Goal: Task Accomplishment & Management: Use online tool/utility

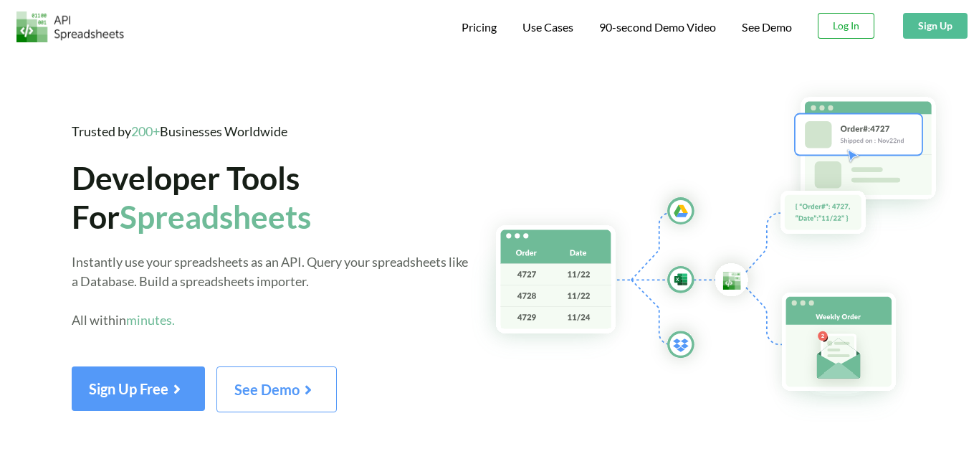
click at [835, 27] on button "Log In" at bounding box center [846, 26] width 57 height 26
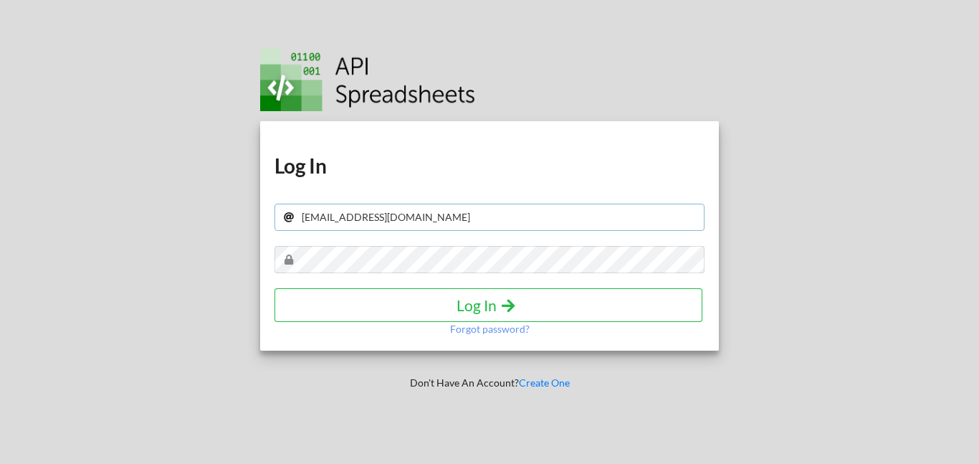
click at [451, 224] on input "[EMAIL_ADDRESS][DOMAIN_NAME]" at bounding box center [490, 217] width 430 height 27
type input "[EMAIL_ADDRESS][DOMAIN_NAME]"
click at [452, 306] on h4 "Log In" at bounding box center [489, 305] width 398 height 18
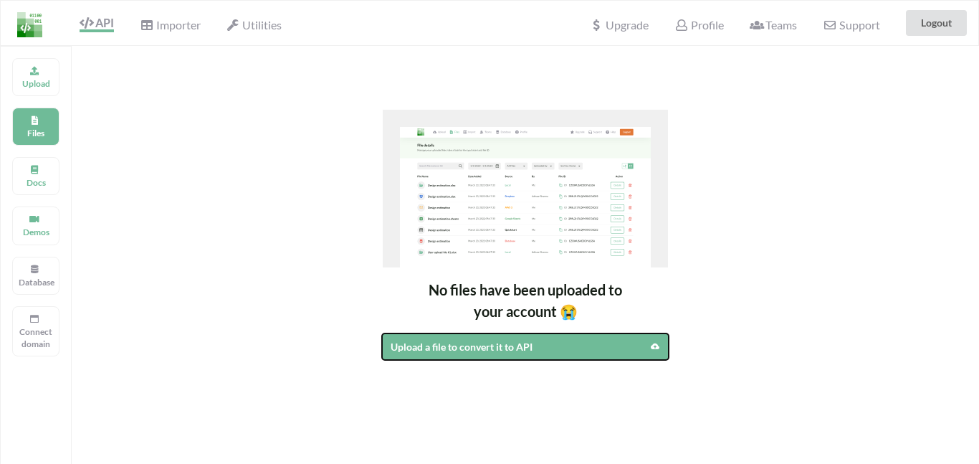
click at [464, 344] on div "Upload a file to convert it to API" at bounding box center [491, 346] width 201 height 15
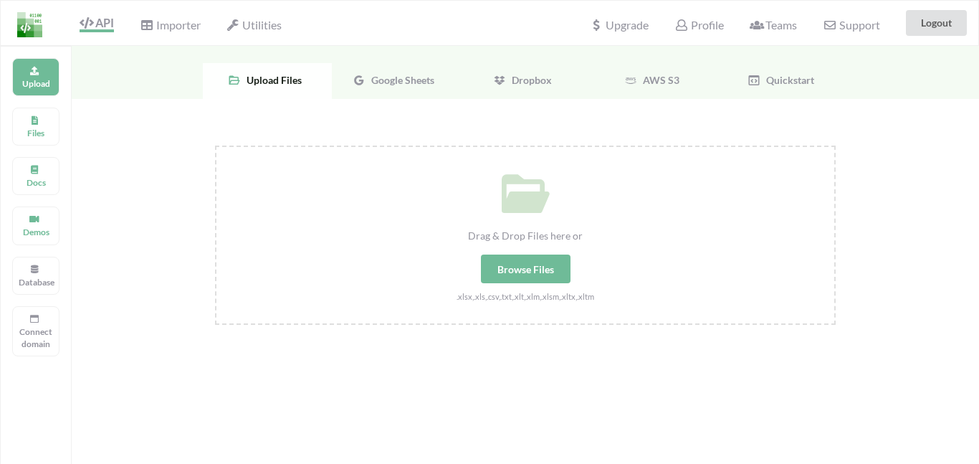
click at [385, 86] on div "Google Sheets" at bounding box center [396, 81] width 129 height 36
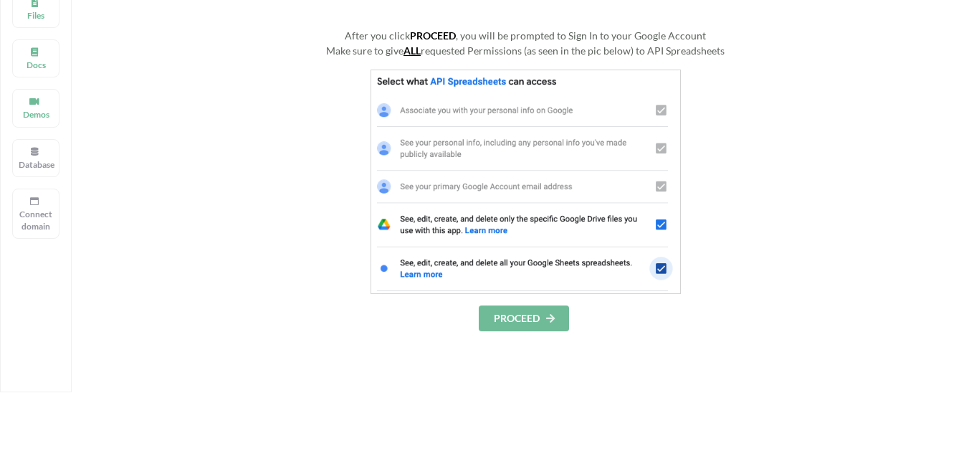
scroll to position [124, 0]
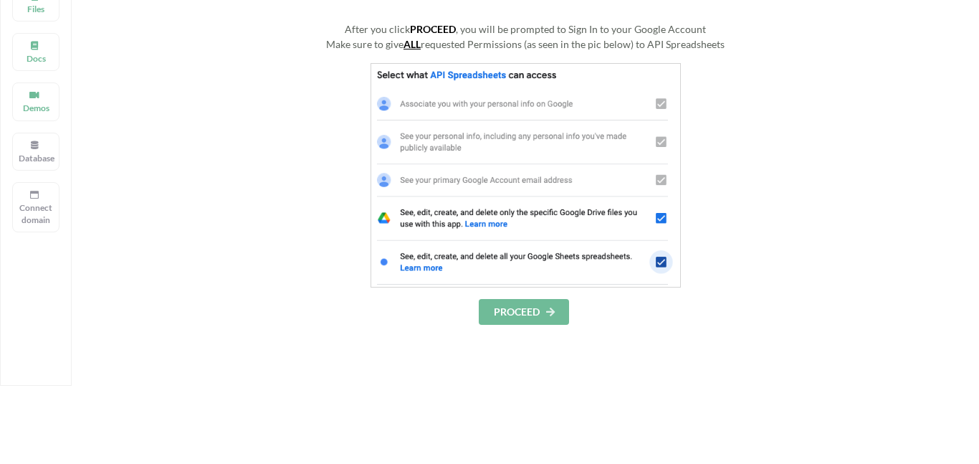
click at [513, 311] on button "PROCEED" at bounding box center [524, 312] width 90 height 26
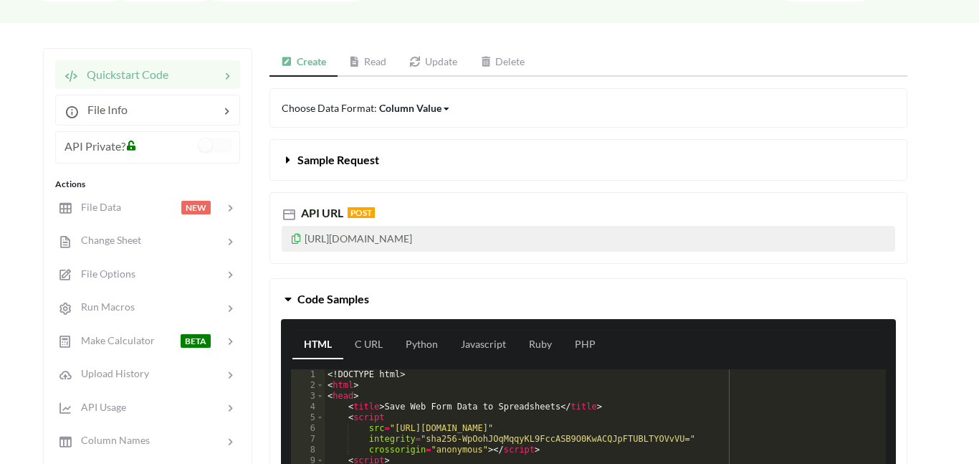
click at [553, 247] on p "https://api.apispreadsheets.com/data/Iw6cjhpfKFtOzgRn/" at bounding box center [589, 239] width 614 height 26
click at [551, 239] on p "https://api.apispreadsheets.com/data/Iw6cjhpfKFtOzgRn/" at bounding box center [589, 239] width 614 height 26
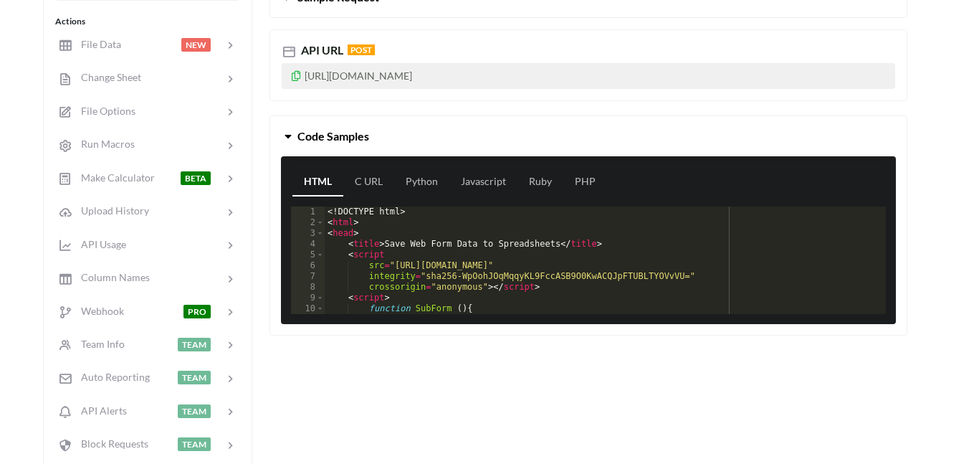
scroll to position [284, 0]
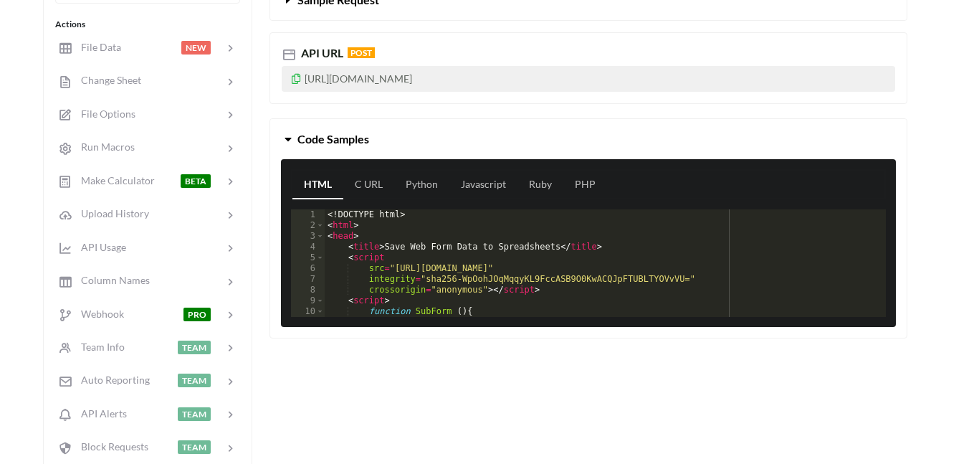
click at [472, 79] on p "https://api.apispreadsheets.com/data/Iw6cjhpfKFtOzgRn/" at bounding box center [589, 79] width 614 height 26
click at [295, 75] on icon at bounding box center [296, 77] width 12 height 10
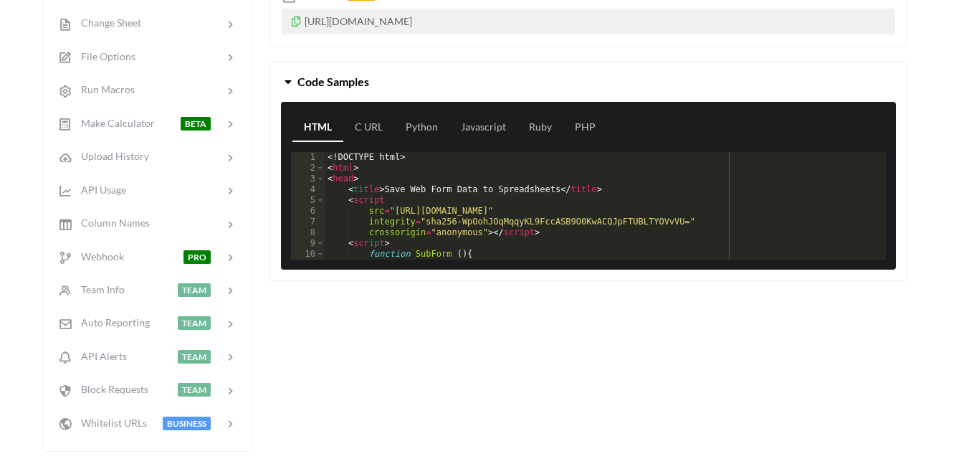
scroll to position [343, 0]
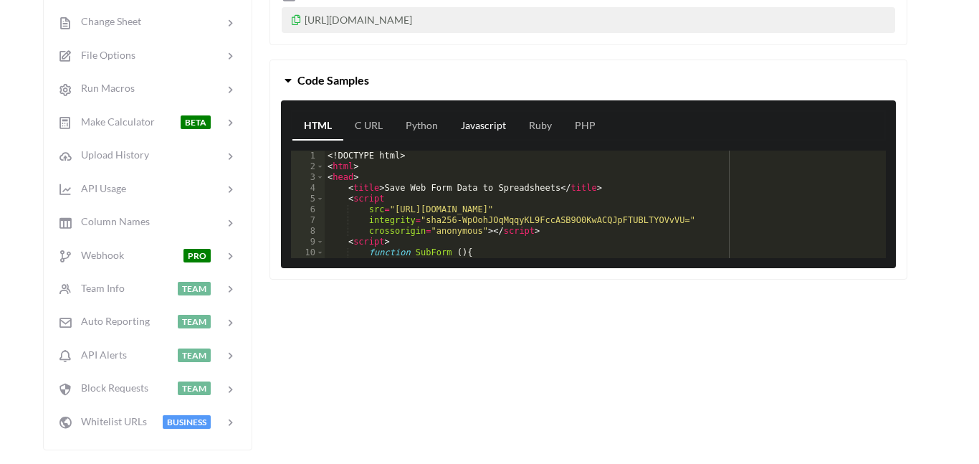
click at [494, 126] on link "Javascript" at bounding box center [484, 126] width 68 height 29
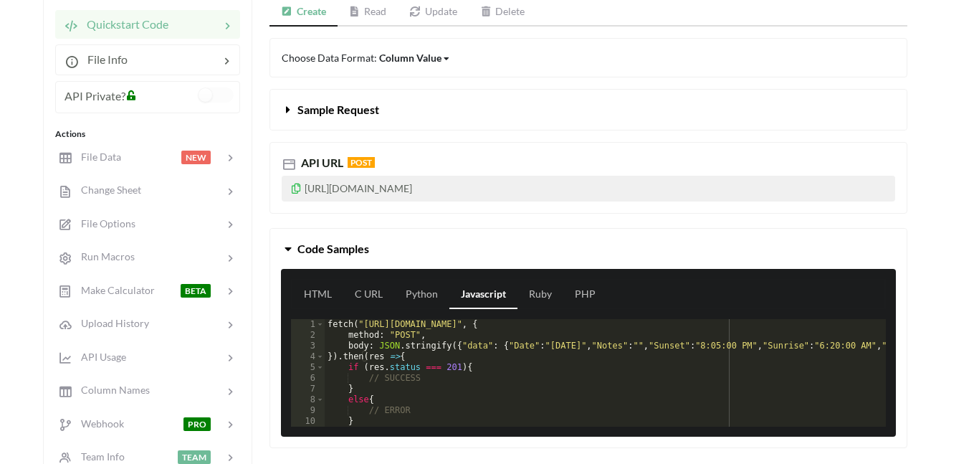
scroll to position [175, 0]
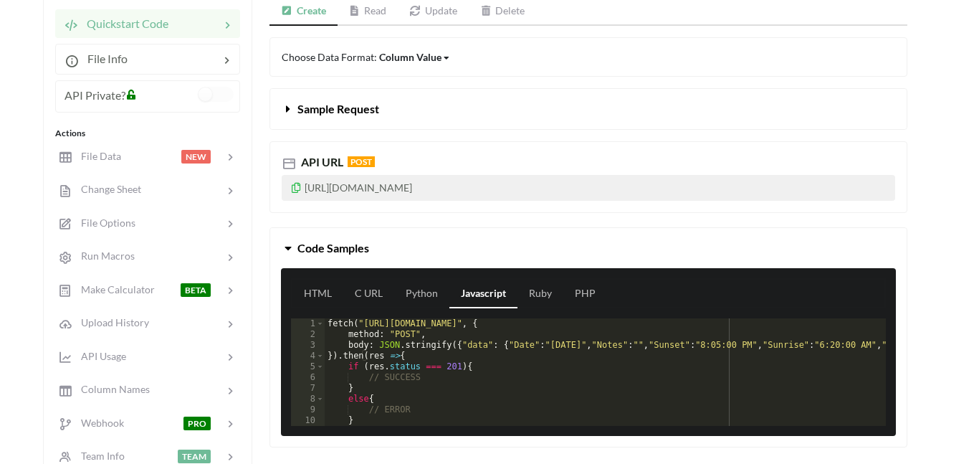
click at [371, 115] on span "Sample Request" at bounding box center [339, 109] width 82 height 14
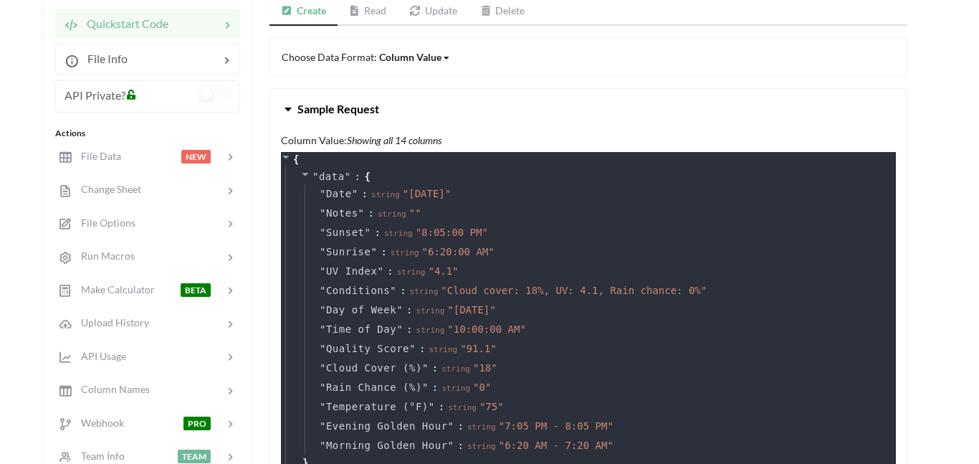
click at [351, 105] on span "Sample Request" at bounding box center [339, 109] width 82 height 14
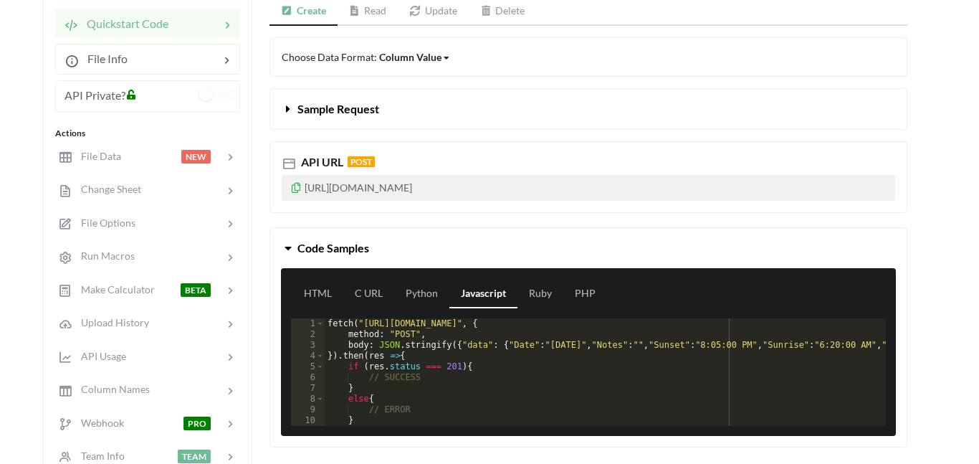
click at [352, 107] on span "Sample Request" at bounding box center [339, 109] width 82 height 14
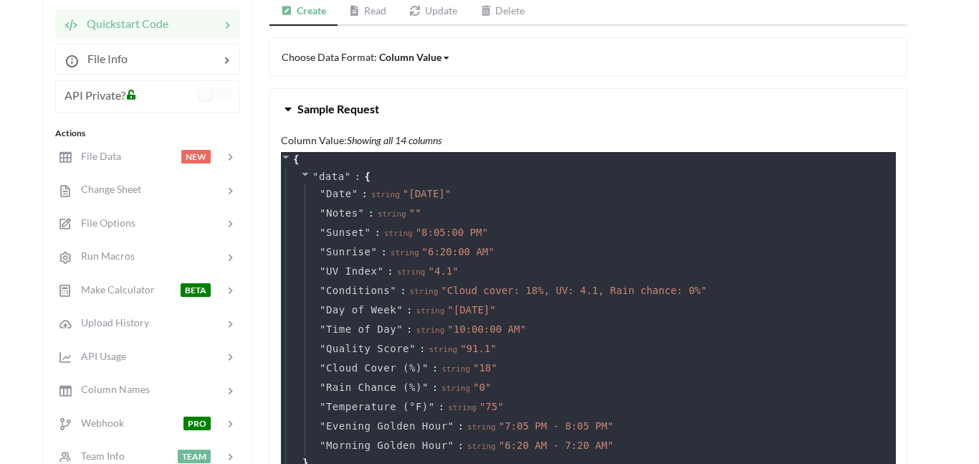
click at [356, 111] on span "Sample Request" at bounding box center [339, 109] width 82 height 14
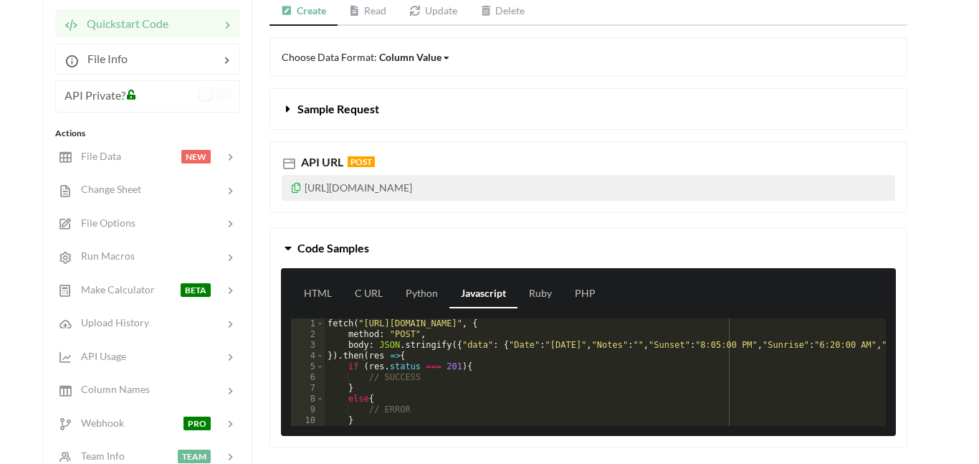
click at [356, 111] on span "Sample Request" at bounding box center [339, 109] width 82 height 14
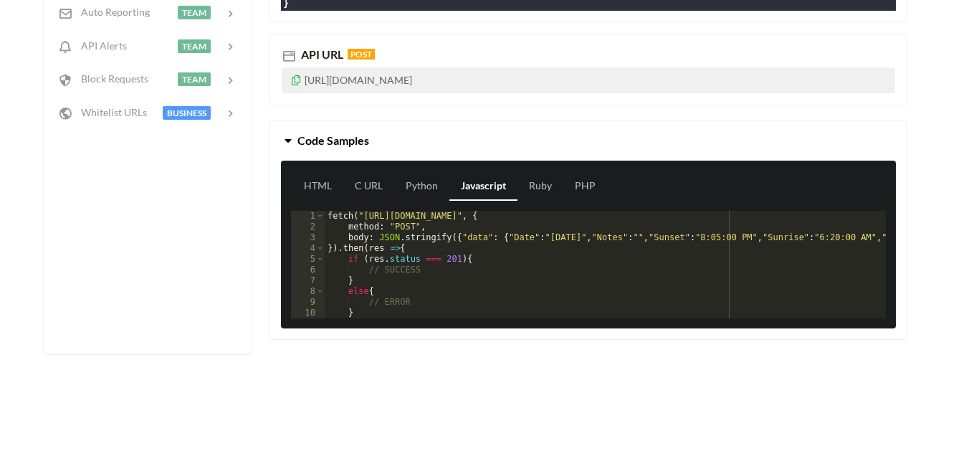
scroll to position [646, 0]
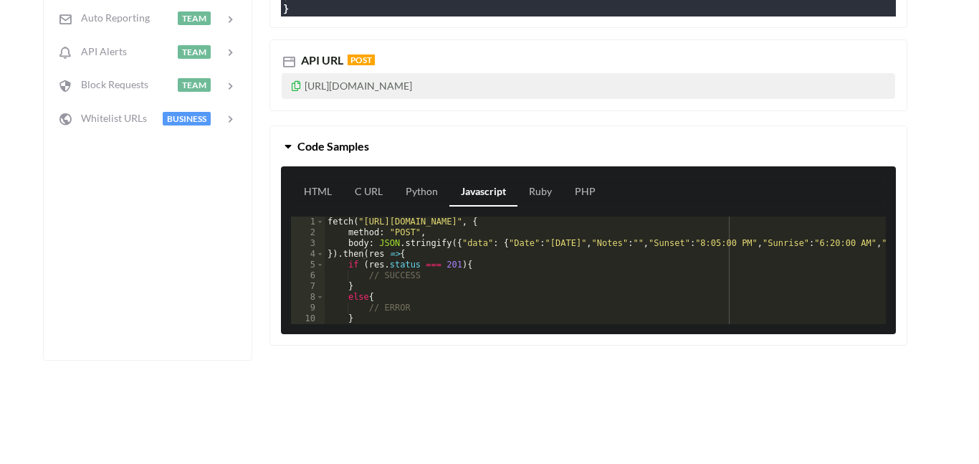
click at [296, 89] on icon at bounding box center [296, 84] width 12 height 10
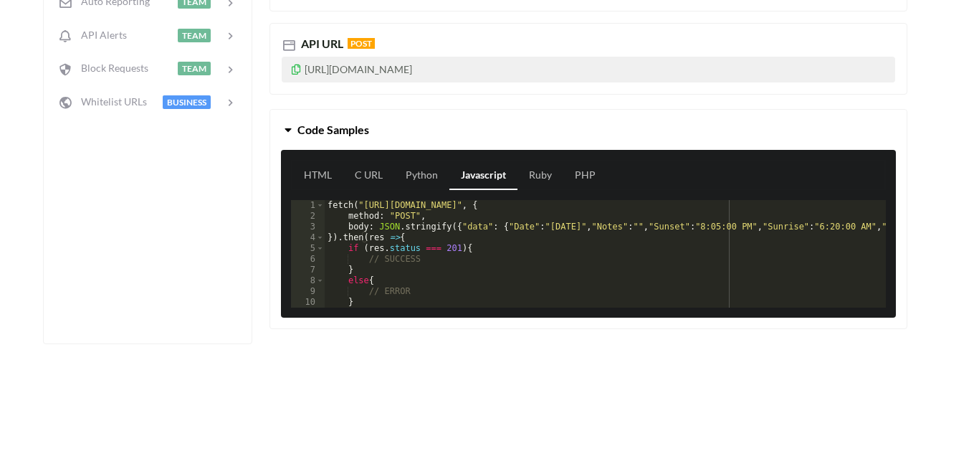
scroll to position [665, 0]
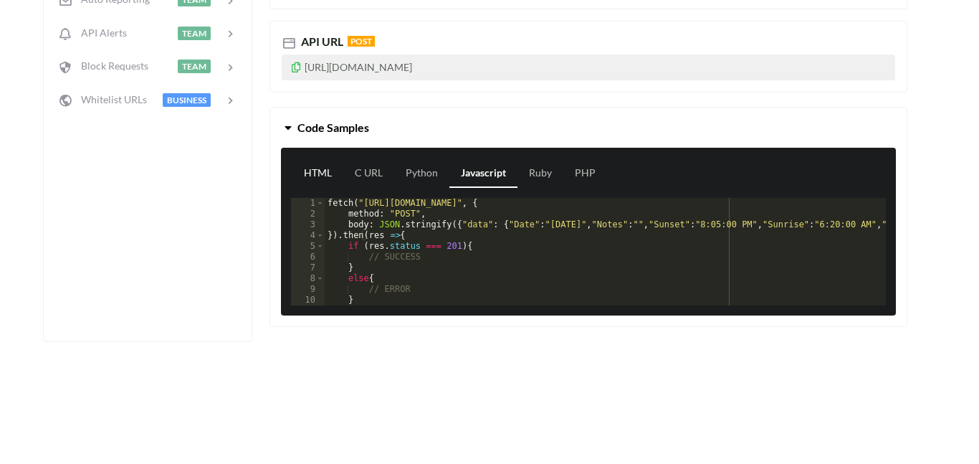
click at [315, 181] on link "HTML" at bounding box center [318, 173] width 51 height 29
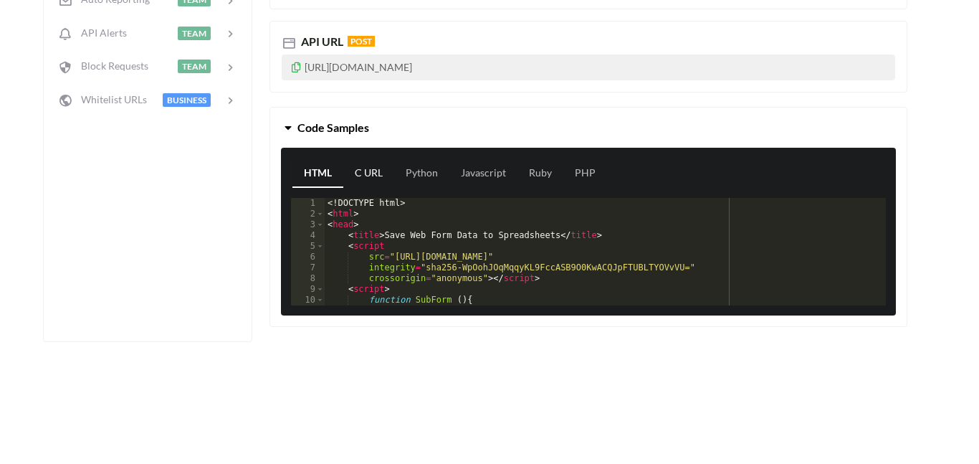
click at [363, 176] on link "C URL" at bounding box center [368, 173] width 51 height 29
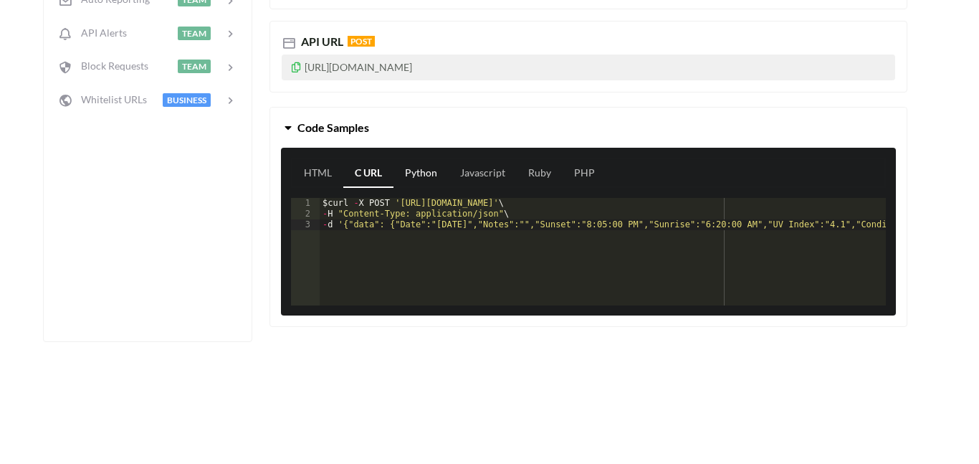
click at [427, 173] on link "Python" at bounding box center [421, 173] width 55 height 29
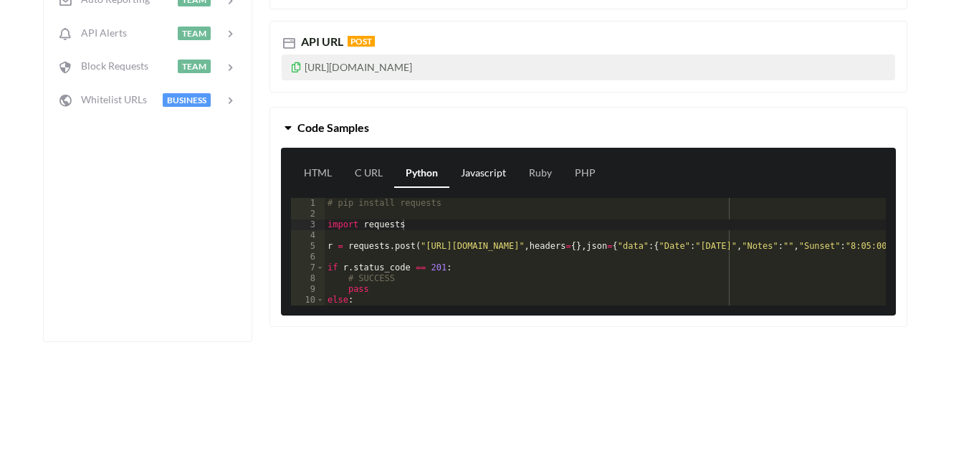
click at [498, 172] on link "Javascript" at bounding box center [484, 173] width 68 height 29
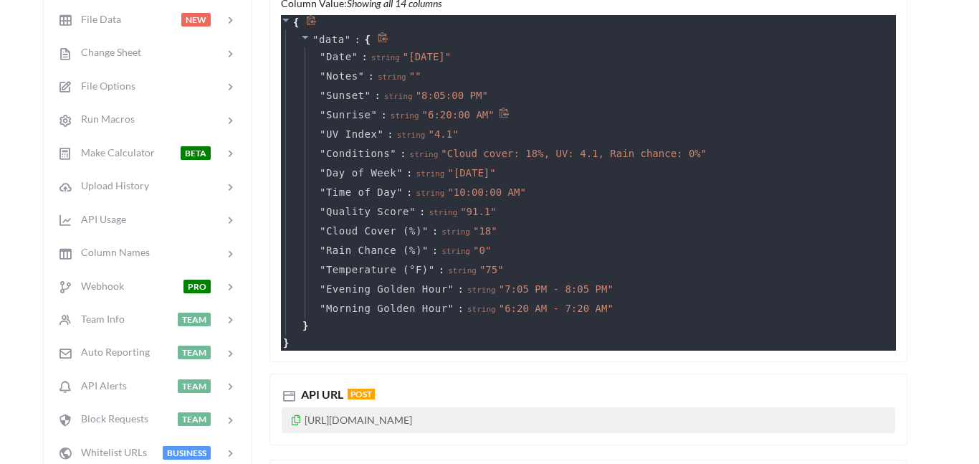
scroll to position [324, 0]
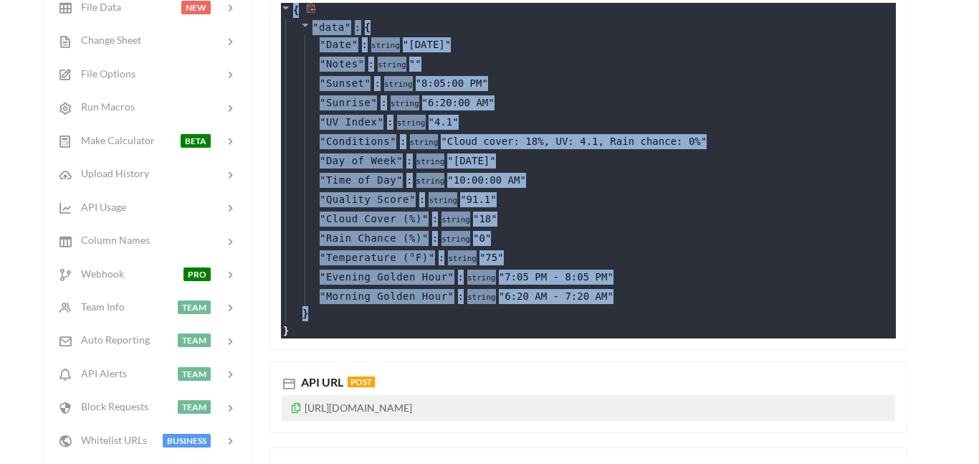
drag, startPoint x: 327, startPoint y: 318, endPoint x: 284, endPoint y: 15, distance: 305.6
click at [284, 15] on div "{ " data " : { " Date " : string " 2025-08-14 " " Notes " : string " " " Sunset…" at bounding box center [588, 171] width 615 height 336
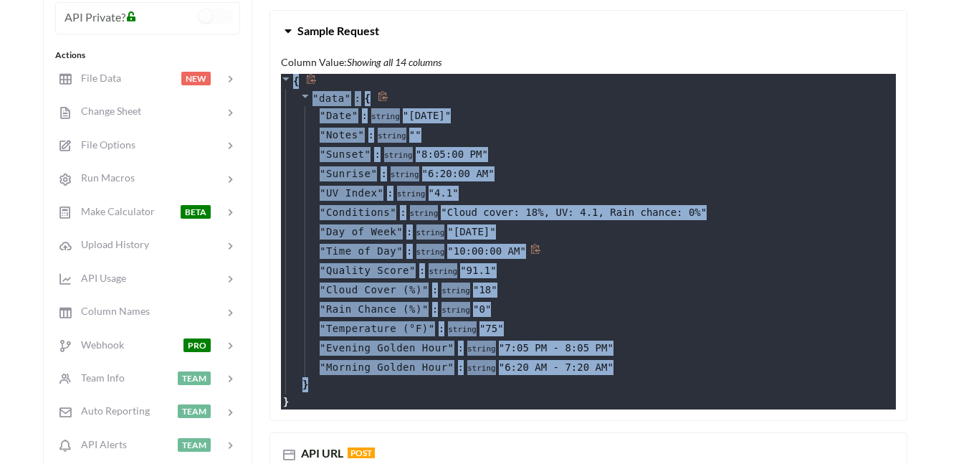
copy div "{ " data " : { " Date " : string " 2025-08-14 " " Notes " : string " " " Sunset…"
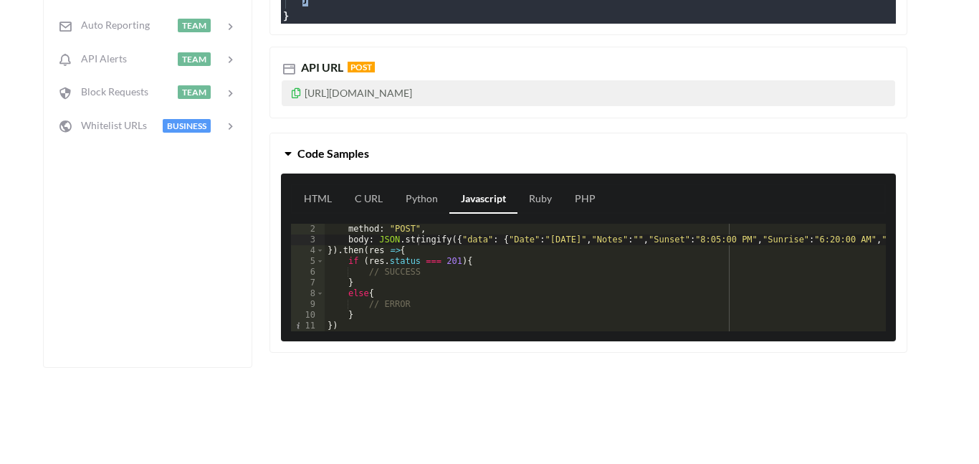
scroll to position [640, 0]
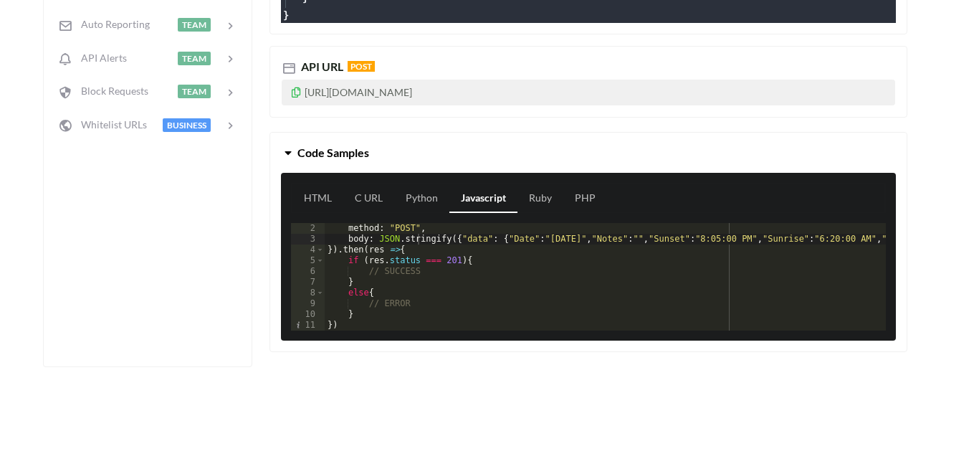
click at [293, 95] on icon at bounding box center [296, 90] width 12 height 10
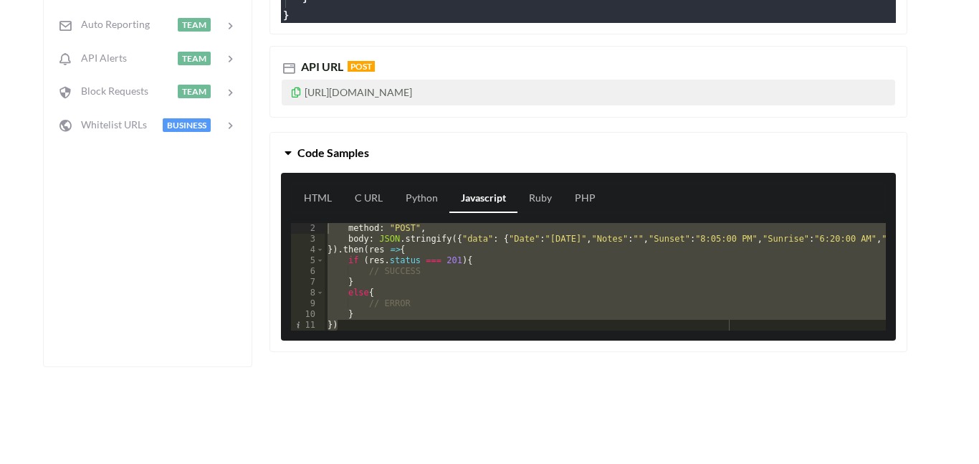
drag, startPoint x: 385, startPoint y: 323, endPoint x: 341, endPoint y: 236, distance: 97.8
click at [341, 236] on div "2 3 4 5 6 7 8 9 10 11 method : "POST" , body : JSON . stringify ({ "data" : { "…" at bounding box center [588, 277] width 595 height 108
click at [381, 202] on link "C URL" at bounding box center [368, 198] width 51 height 29
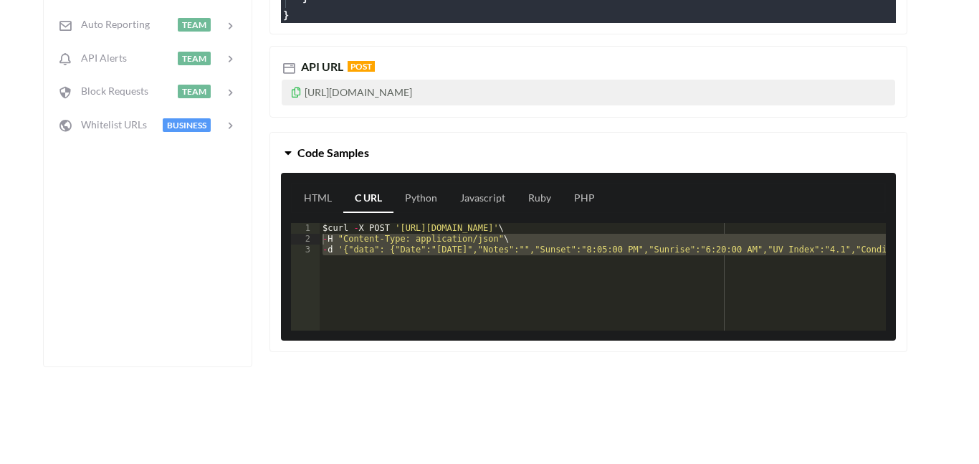
click at [291, 202] on div "HTML C URL Python Javascript Ruby PHP" at bounding box center [588, 198] width 595 height 30
click at [322, 199] on link "HTML" at bounding box center [318, 198] width 51 height 29
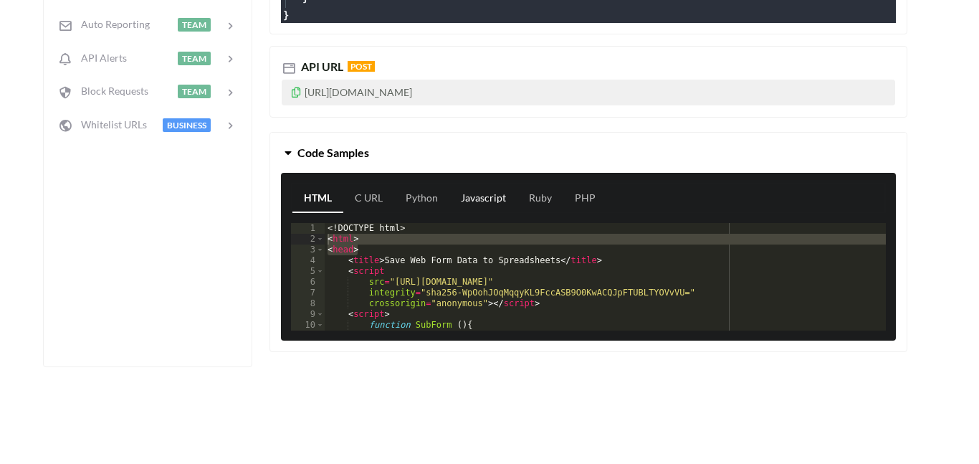
click at [470, 203] on link "Javascript" at bounding box center [484, 198] width 68 height 29
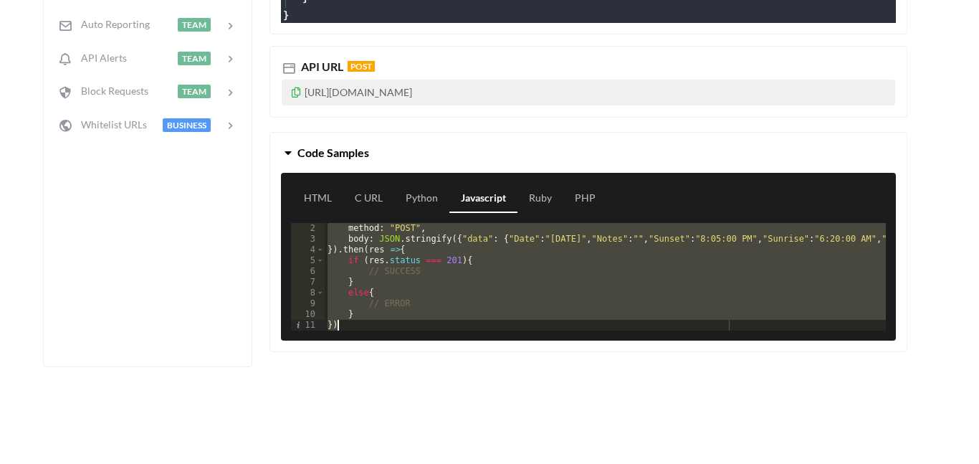
drag, startPoint x: 329, startPoint y: 228, endPoint x: 432, endPoint y: 338, distance: 150.6
click at [432, 338] on div "HTML C URL Python Javascript Ruby PHP 2 3 4 5 6 7 8 9 10 11 method : "POST" , b…" at bounding box center [588, 257] width 615 height 168
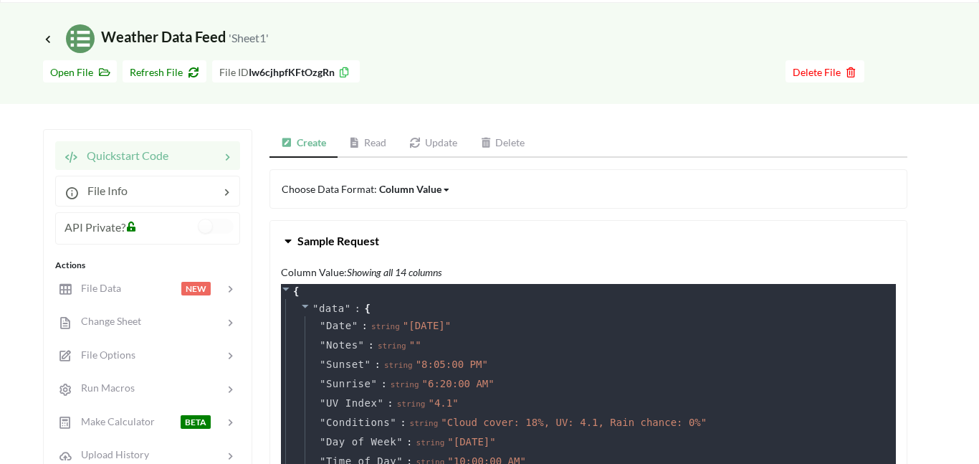
scroll to position [44, 0]
click at [366, 144] on link "Read" at bounding box center [368, 142] width 61 height 29
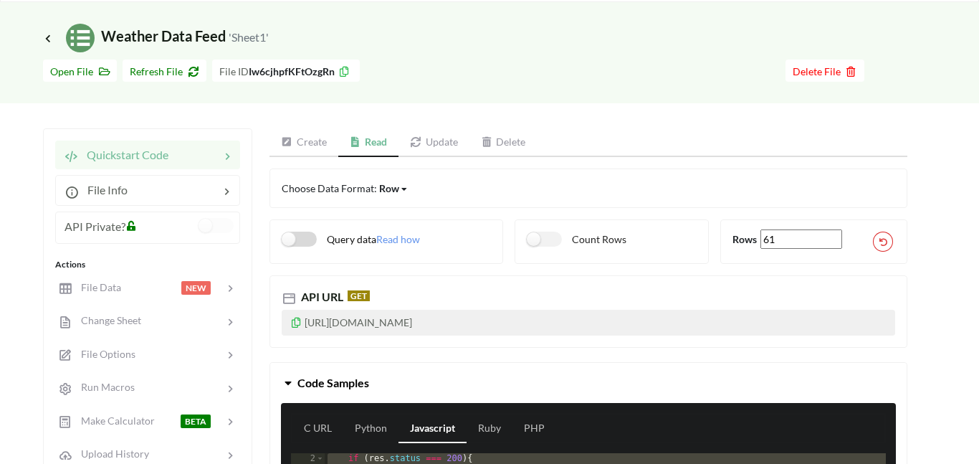
click at [292, 242] on label "Query data" at bounding box center [329, 239] width 95 height 15
checkbox input "true"
click at [541, 240] on label "Count Rows" at bounding box center [577, 239] width 100 height 15
checkbox input "true"
click at [439, 138] on link "Update" at bounding box center [434, 142] width 71 height 29
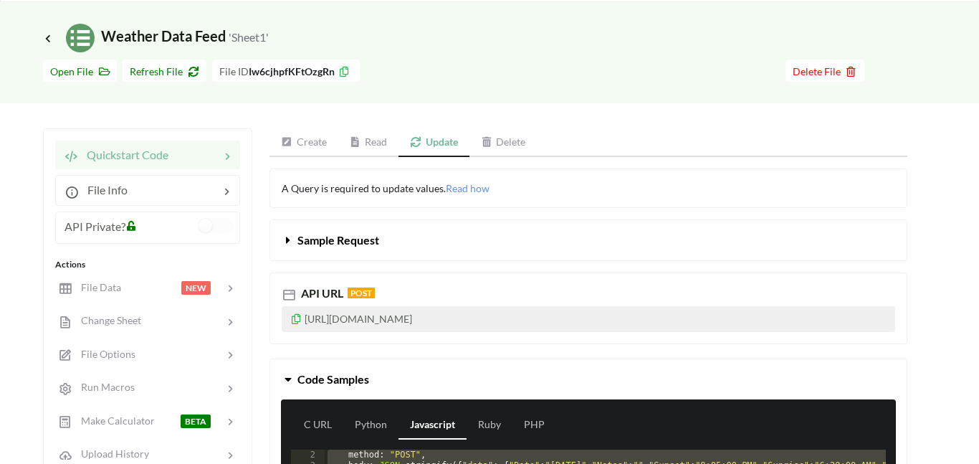
click at [371, 142] on link "Read" at bounding box center [368, 142] width 61 height 29
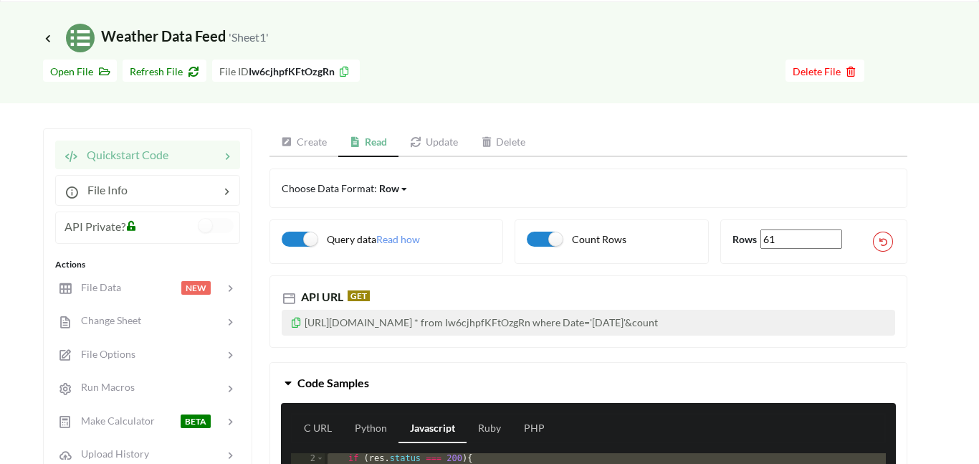
click at [295, 320] on icon at bounding box center [296, 320] width 12 height 10
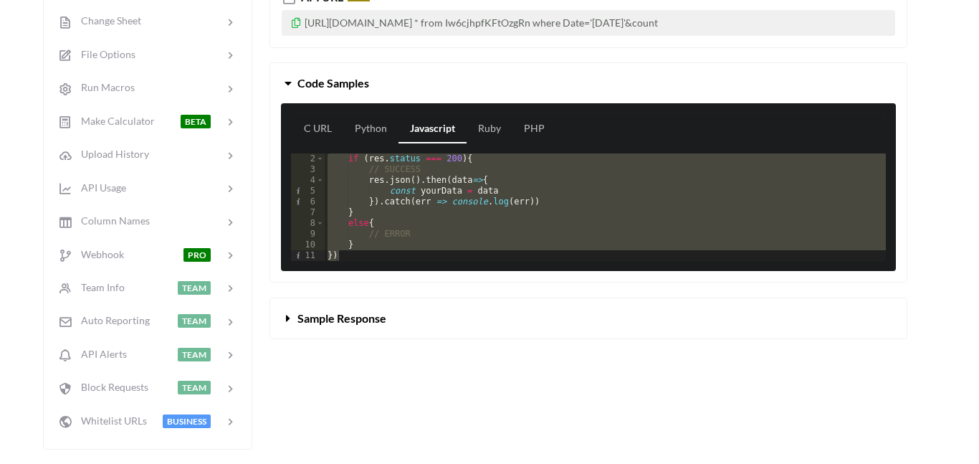
scroll to position [353, 0]
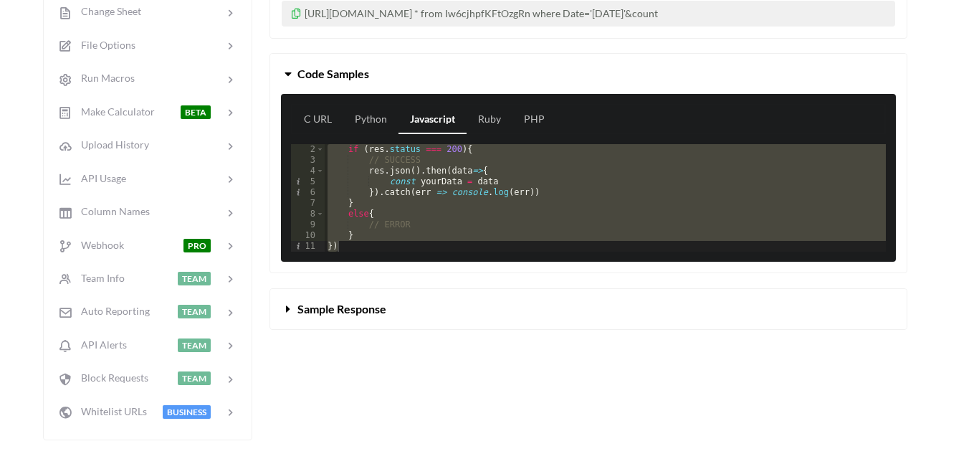
click at [344, 312] on span "Sample Response" at bounding box center [342, 309] width 89 height 14
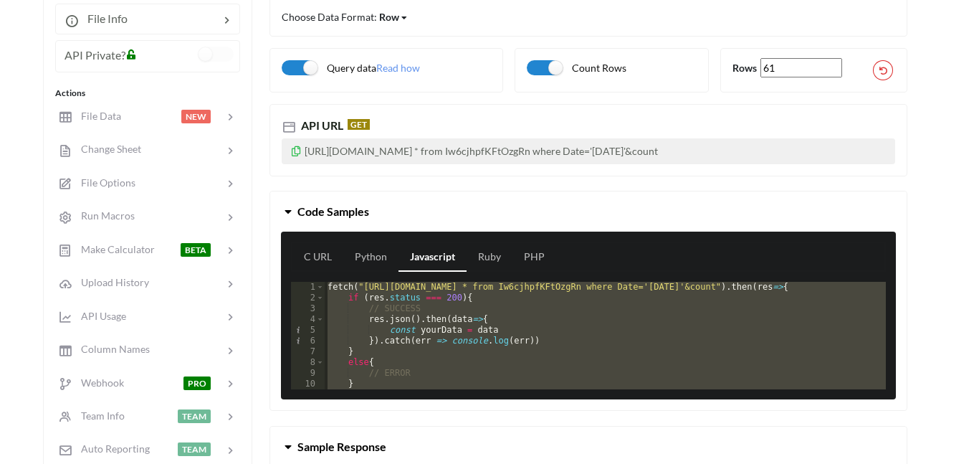
scroll to position [217, 0]
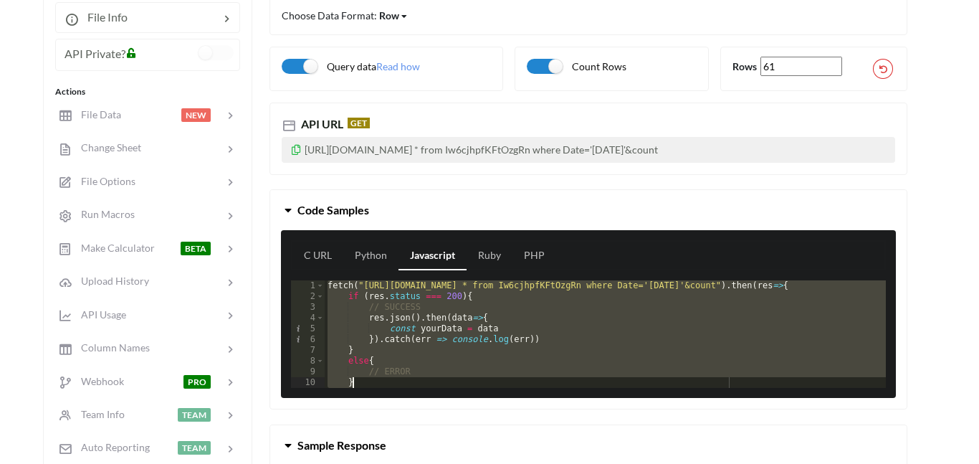
drag, startPoint x: 329, startPoint y: 286, endPoint x: 401, endPoint y: 384, distance: 121.5
click at [401, 384] on div "1 2 3 4 5 6 7 8 9 10 11 fetch ( "https://api.apispreadsheets.com/data/Iw6cjhpfK…" at bounding box center [588, 334] width 595 height 108
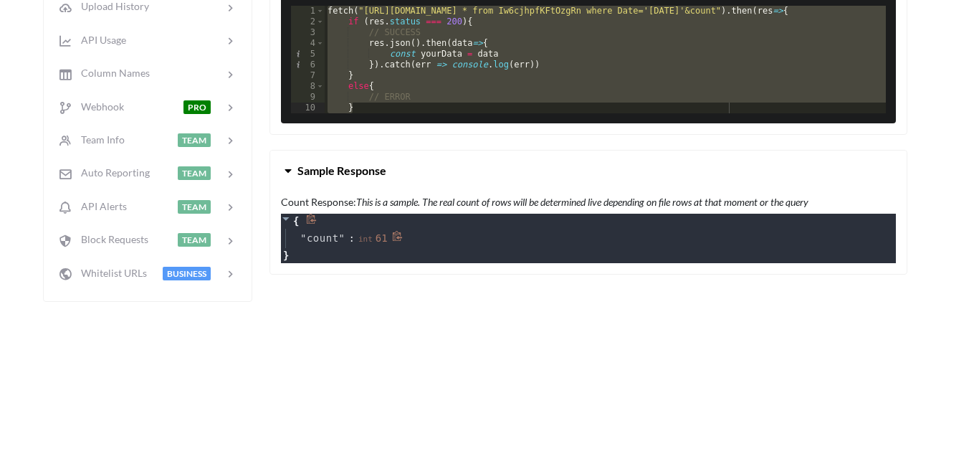
scroll to position [493, 0]
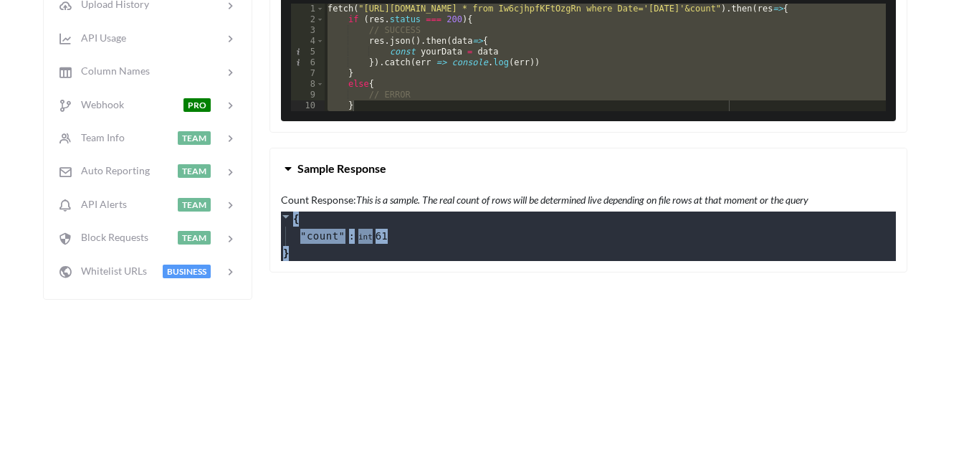
drag, startPoint x: 336, startPoint y: 253, endPoint x: 278, endPoint y: 217, distance: 68.2
click at [278, 217] on div "Count Response: This is a sample. The real count of rows will be determined liv…" at bounding box center [588, 230] width 637 height 83
copy div "{ " count " : int 61 }"
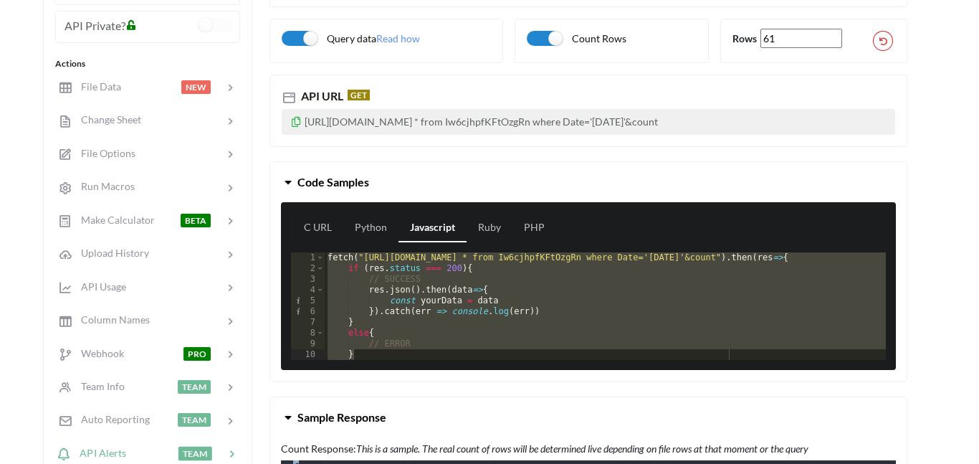
scroll to position [226, 0]
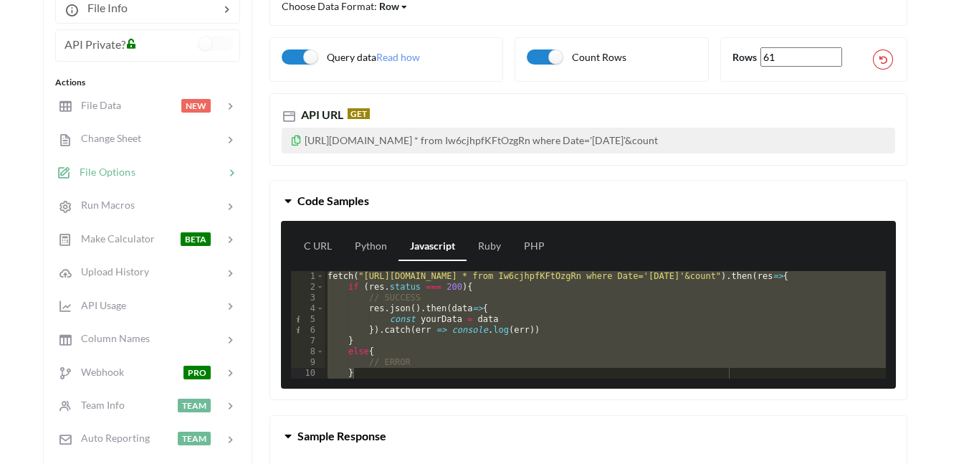
click at [229, 169] on icon at bounding box center [231, 173] width 14 height 14
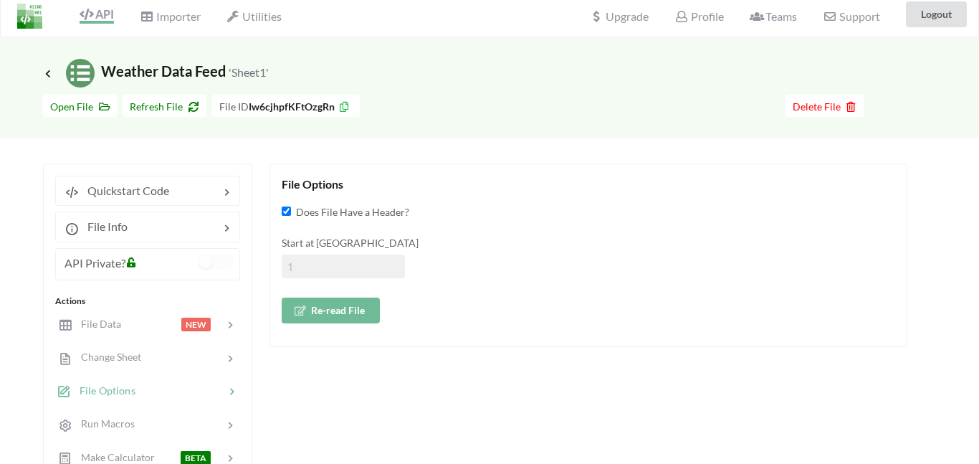
scroll to position [8, 0]
click at [96, 111] on span "Open File" at bounding box center [80, 107] width 60 height 12
click at [196, 227] on div at bounding box center [174, 227] width 92 height 17
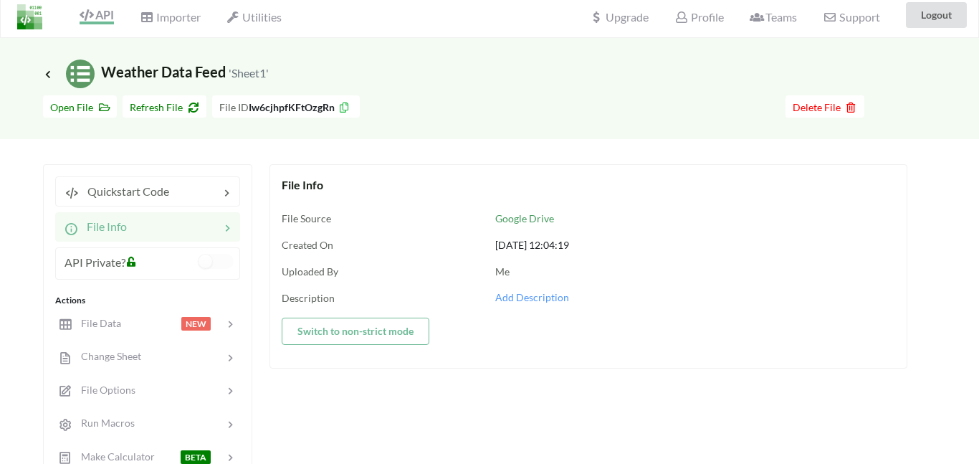
click at [396, 333] on button "Switch to non-strict mode" at bounding box center [356, 331] width 148 height 27
click at [396, 333] on button "Switch to regular mode" at bounding box center [350, 331] width 136 height 27
click at [395, 328] on button "Switch to non-strict mode" at bounding box center [356, 331] width 148 height 27
click at [395, 328] on button "Switch to regular mode" at bounding box center [350, 331] width 136 height 27
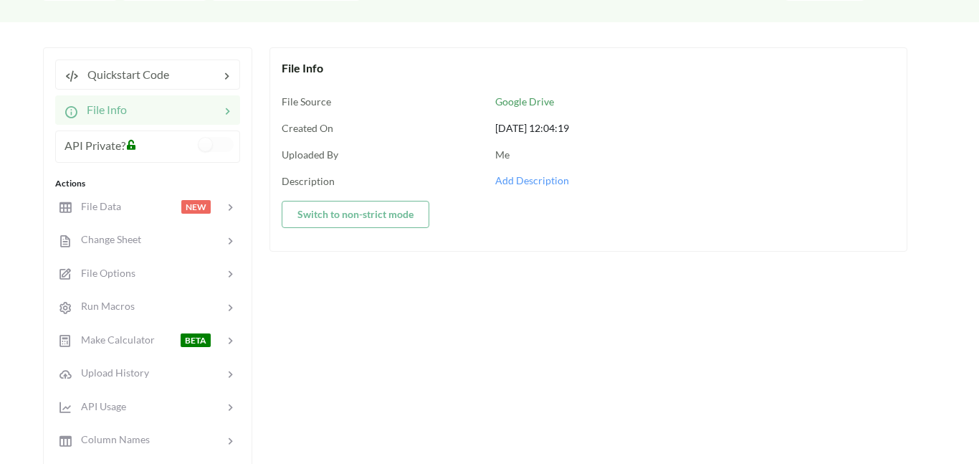
scroll to position [0, 0]
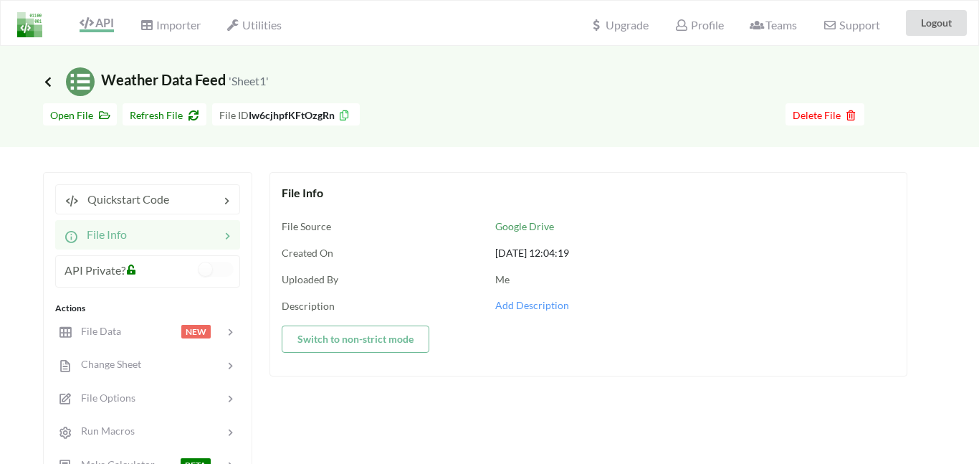
click at [49, 79] on icon at bounding box center [48, 81] width 13 height 11
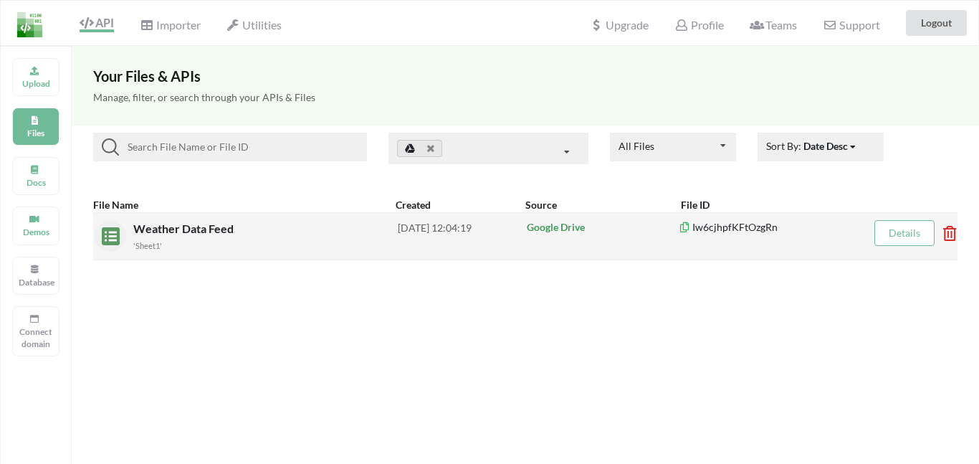
click at [210, 231] on span "Weather Data Feed" at bounding box center [184, 229] width 103 height 14
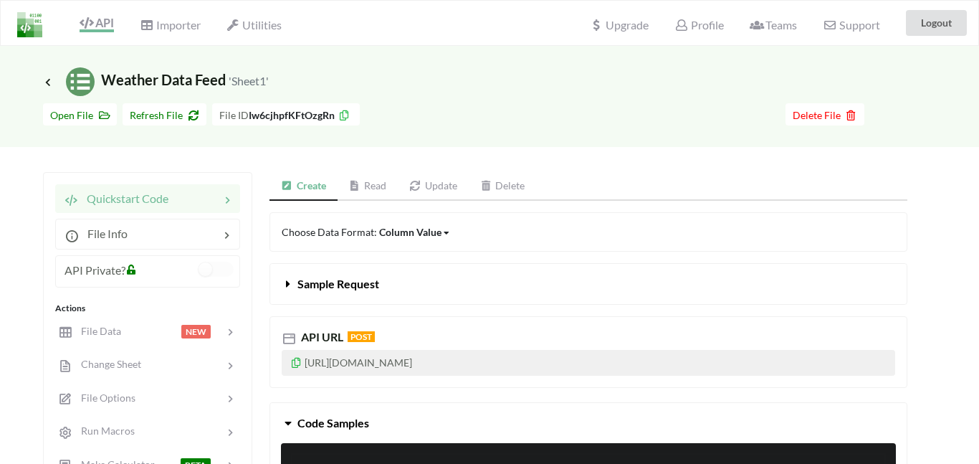
click at [388, 188] on link "Read" at bounding box center [368, 186] width 61 height 29
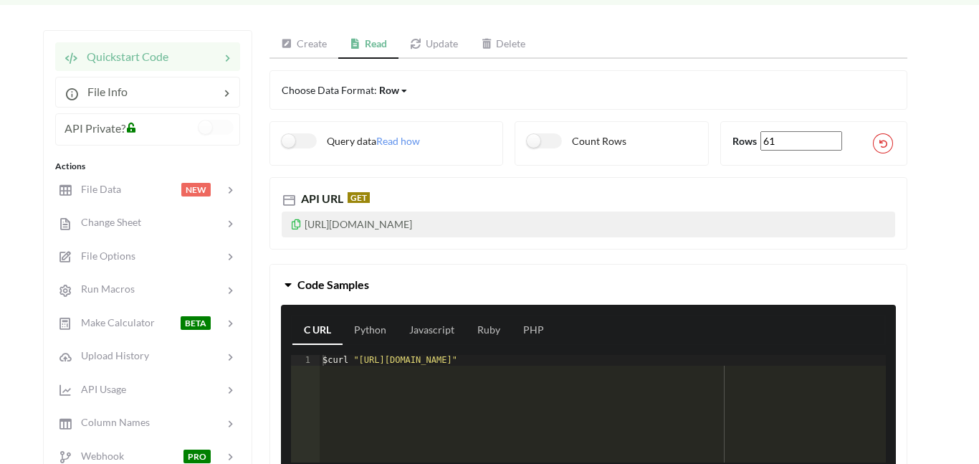
scroll to position [143, 0]
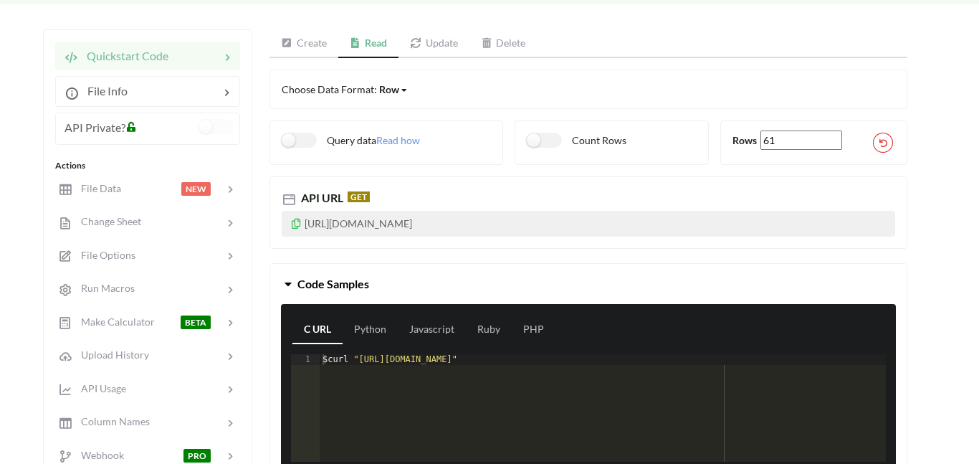
click at [297, 222] on icon at bounding box center [296, 222] width 12 height 10
click at [296, 136] on label "Query data" at bounding box center [329, 140] width 95 height 15
checkbox input "true"
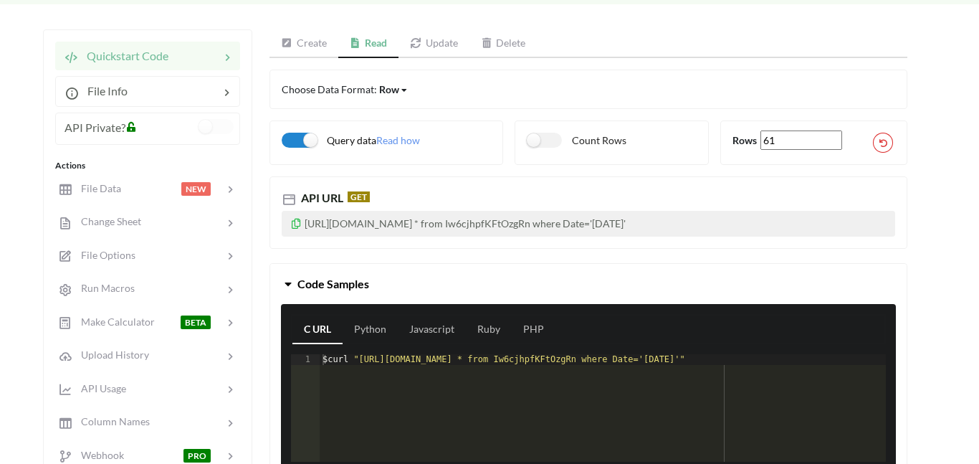
click at [298, 222] on icon at bounding box center [296, 222] width 12 height 10
click at [411, 141] on span "Read how" at bounding box center [398, 140] width 44 height 12
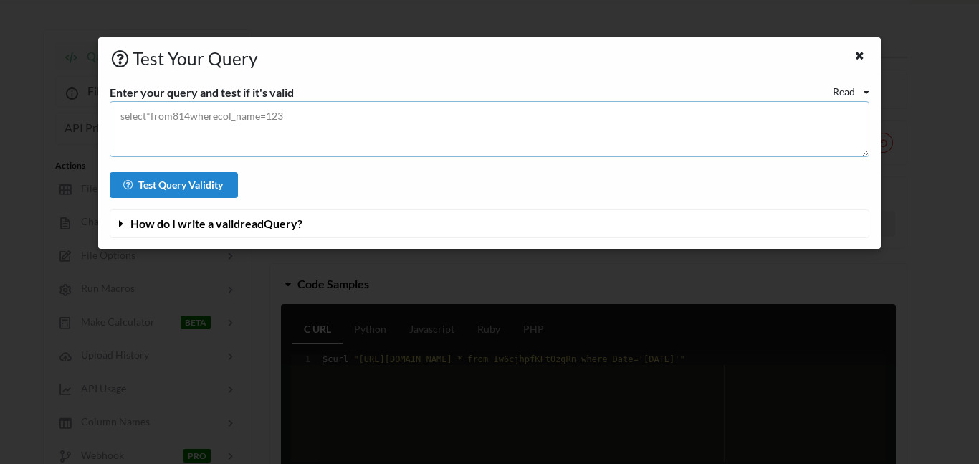
click at [232, 121] on textarea at bounding box center [490, 129] width 761 height 56
paste textarea "https://api.apispreadsheets.com/data/Iw6cjhpfKFtOzgRn/?query=select * from Iw6c…"
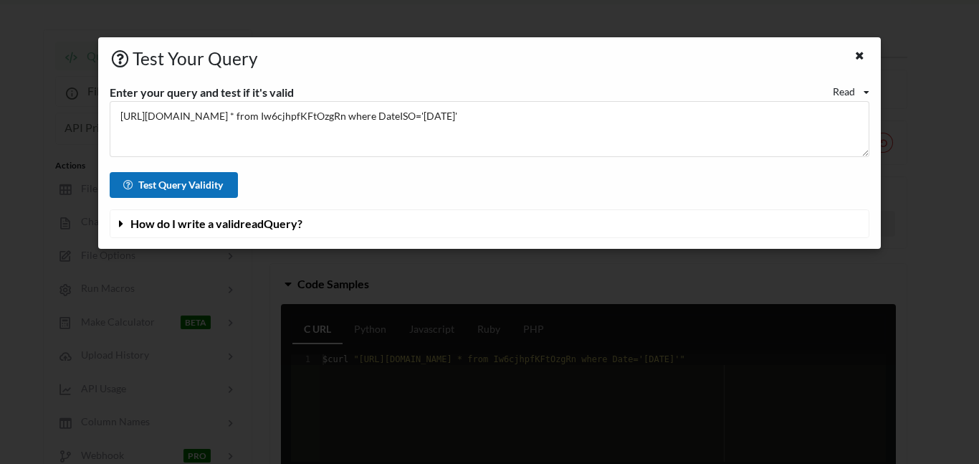
click at [201, 181] on button "Test Query Validity" at bounding box center [174, 185] width 129 height 26
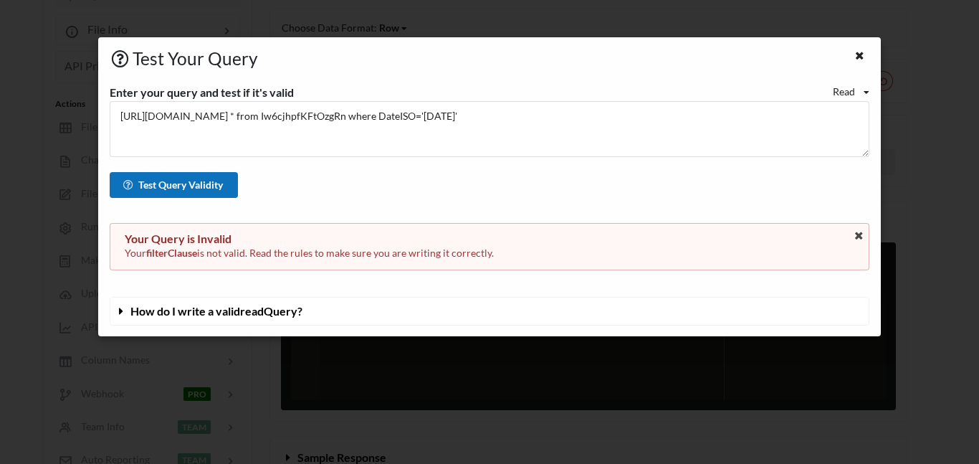
scroll to position [222, 0]
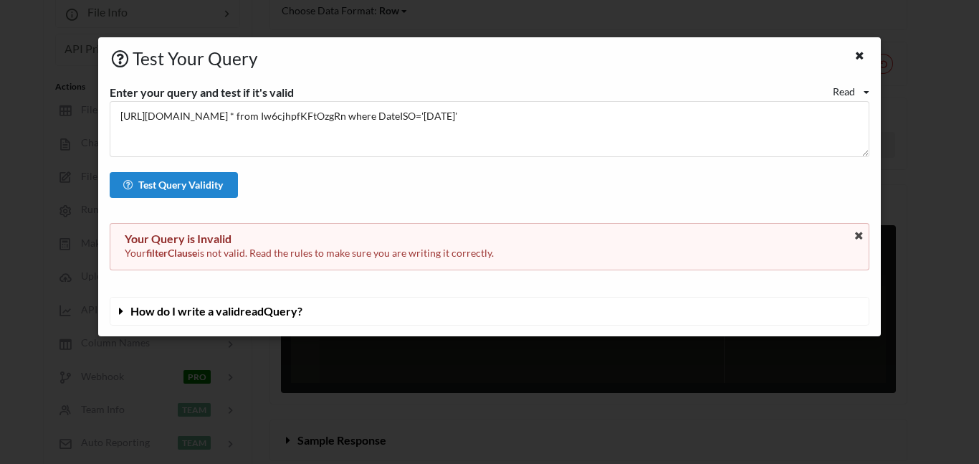
click at [122, 310] on icon at bounding box center [122, 308] width 14 height 11
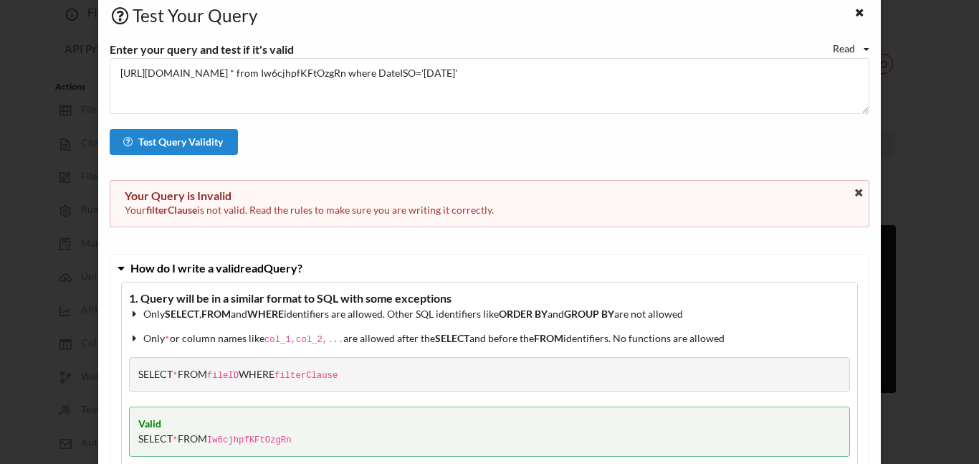
scroll to position [48, 0]
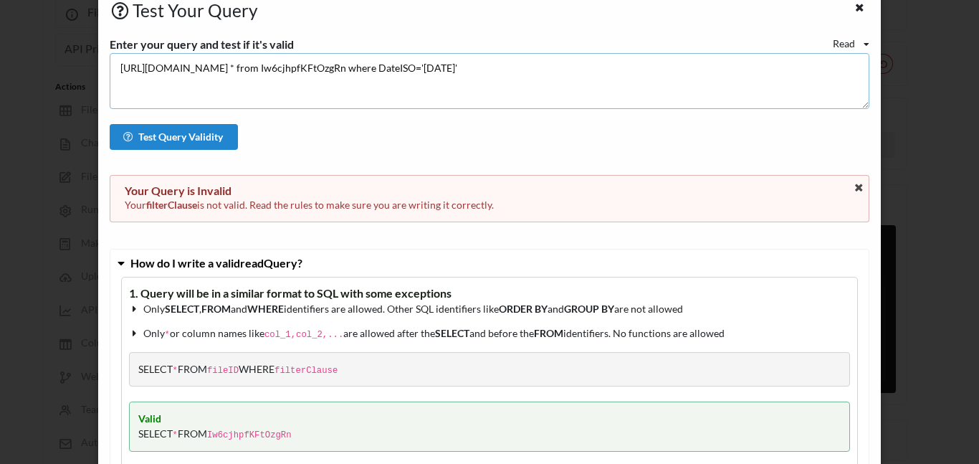
click at [698, 70] on textarea "https://api.apispreadsheets.com/data/Iw6cjhpfKFtOzgRn/?query=select * from Iw6c…" at bounding box center [490, 81] width 761 height 56
click at [212, 141] on button "Test Query Validity" at bounding box center [174, 137] width 129 height 26
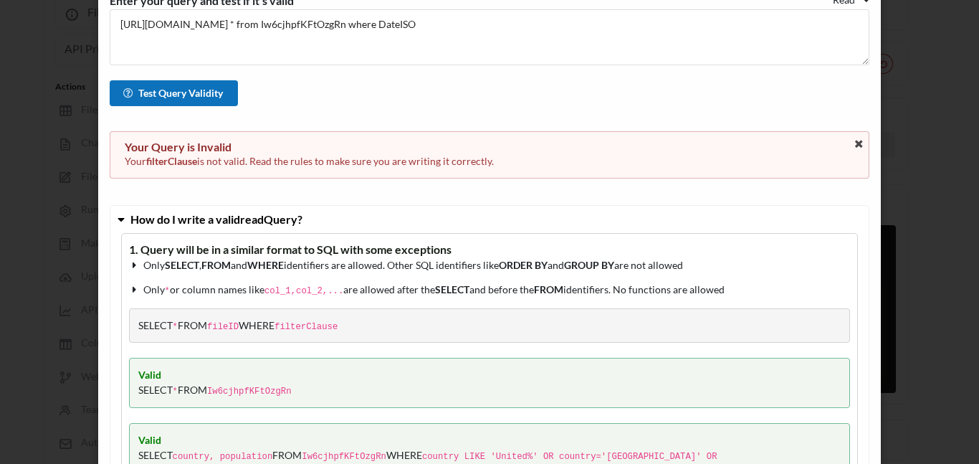
scroll to position [91, 0]
click at [642, 26] on textarea "https://api.apispreadsheets.com/data/Iw6cjhpfKFtOzgRn/?query=select * from Iw6c…" at bounding box center [490, 38] width 761 height 56
paste textarea "'2025-08-14"
type textarea "https://api.apispreadsheets.com/data/Iw6cjhpfKFtOzgRn/?query=select * from Iw6c…"
click at [192, 91] on button "Test Query Validity" at bounding box center [174, 94] width 129 height 26
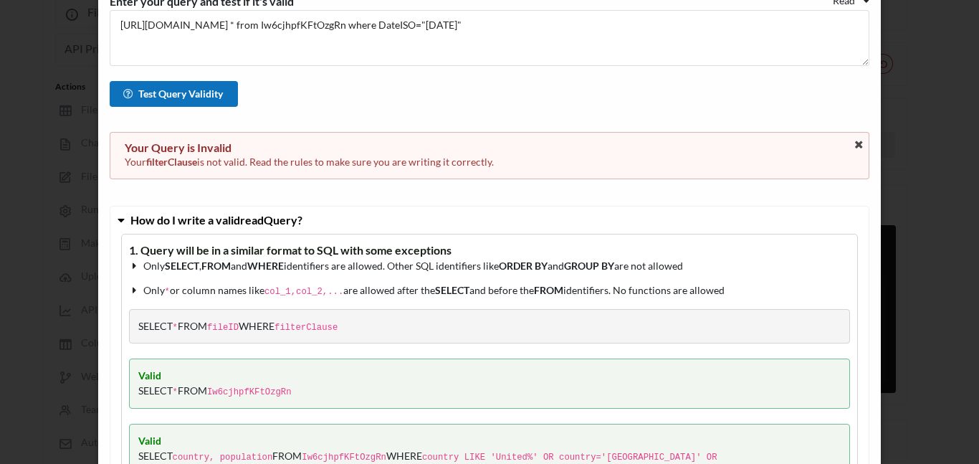
click at [191, 91] on button "Test Query Validity" at bounding box center [174, 94] width 129 height 26
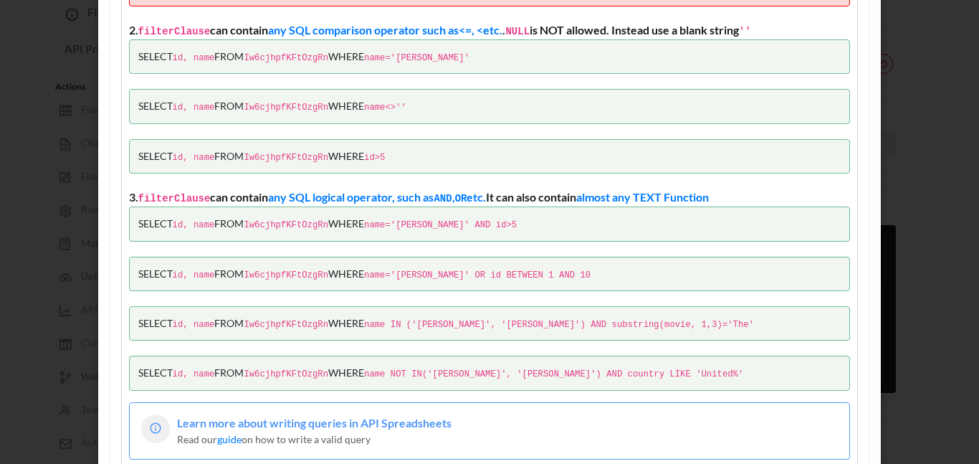
scroll to position [0, 0]
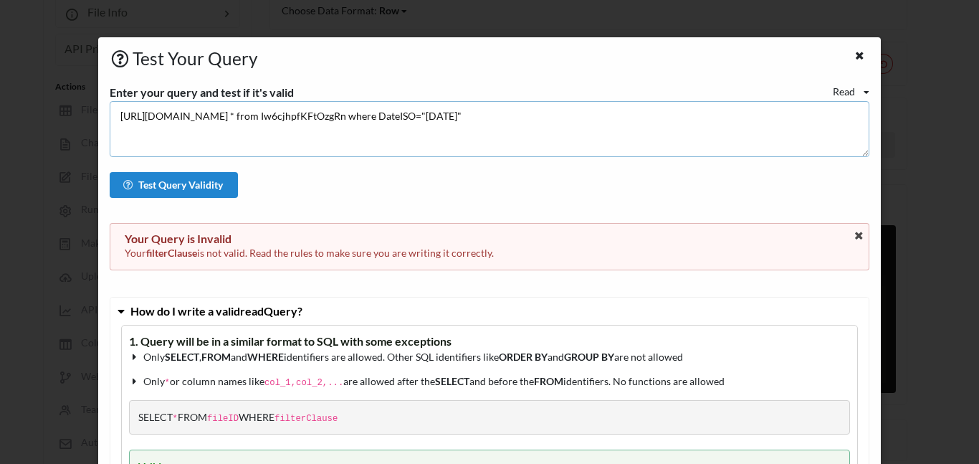
click at [282, 122] on textarea "https://api.apispreadsheets.com/data/Iw6cjhpfKFtOzgRn/?query=select * from Iw6c…" at bounding box center [490, 129] width 761 height 56
paste textarea "https://api.apispreadsheets.com/data/Iw6cjhpfKFtOzgRn/?query=select * from Iw6c…"
type textarea "https://api.apispreadsheets.com/data/Iw6cjhpfKFtOzgRn/?query=select * from Iw6c…"
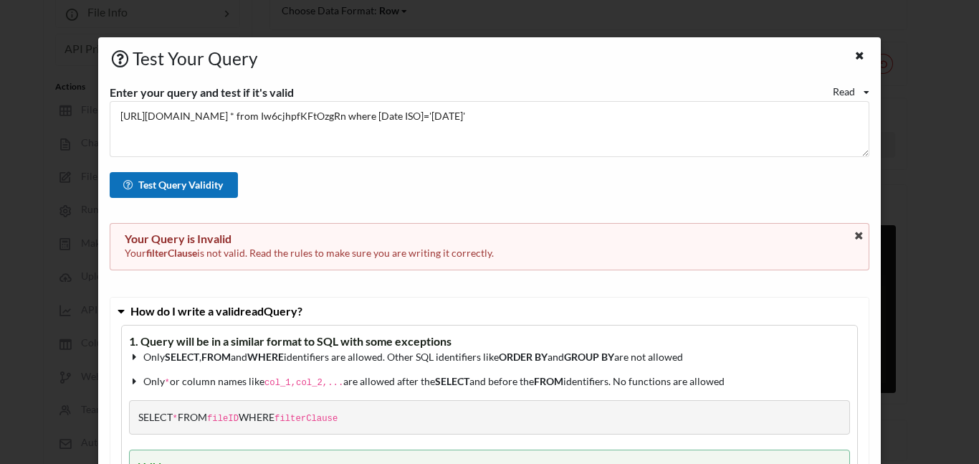
click at [171, 187] on button "Test Query Validity" at bounding box center [174, 185] width 129 height 26
click at [510, 115] on textarea "https://api.apispreadsheets.com/data/Iw6cjhpfKFtOzgRn/?query=select * from Iw6c…" at bounding box center [490, 129] width 761 height 56
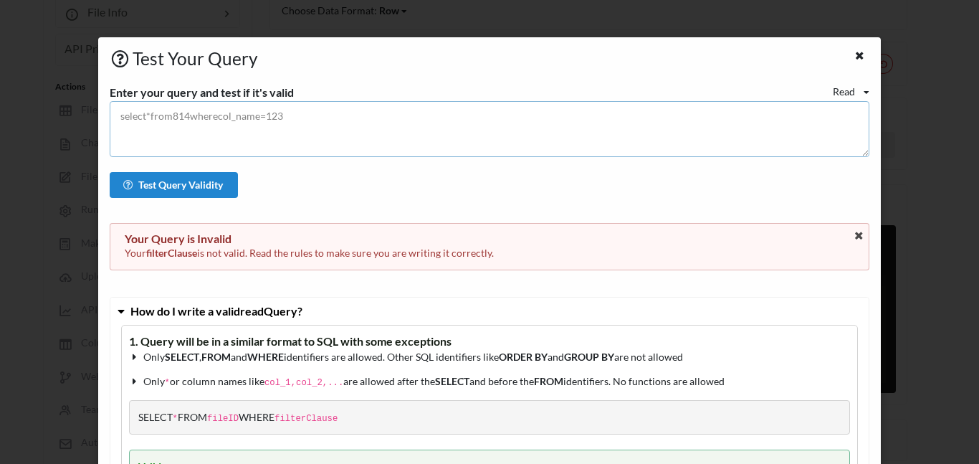
paste textarea "https://api.apispreadsheets.com/data/Iw6cjhpfKFtOzgRn/?query=select * from Iw6c…"
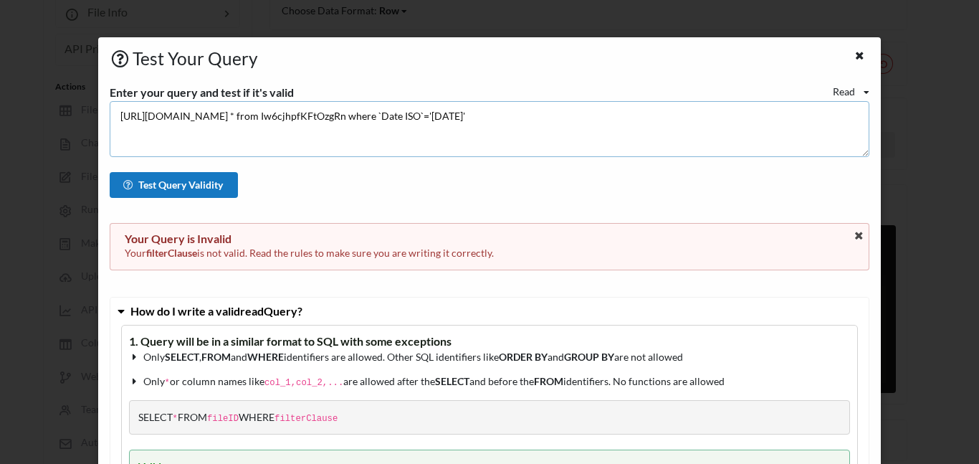
type textarea "https://api.apispreadsheets.com/data/Iw6cjhpfKFtOzgRn/?query=select * from Iw6c…"
click at [141, 184] on button "Test Query Validity" at bounding box center [174, 185] width 129 height 26
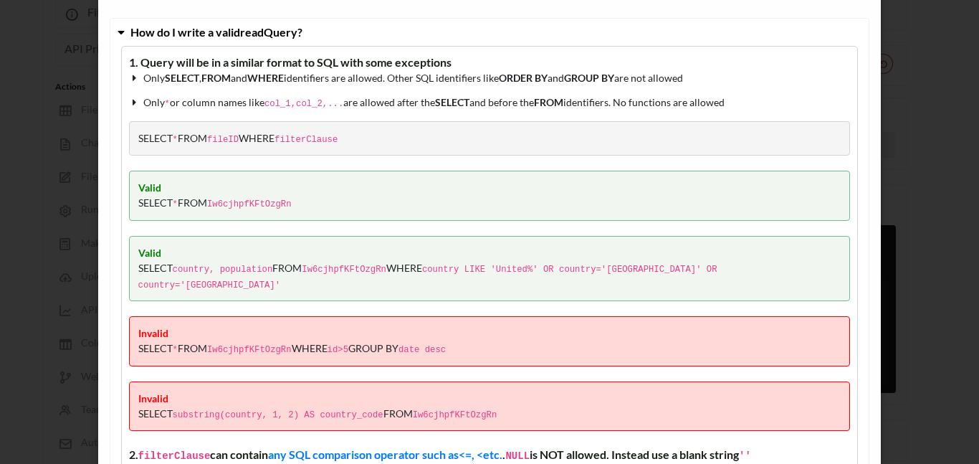
scroll to position [282, 0]
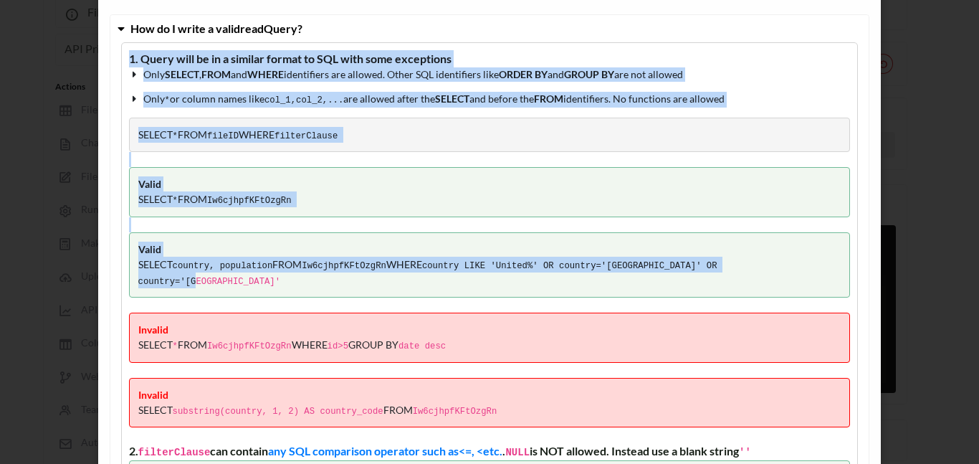
drag, startPoint x: 779, startPoint y: 262, endPoint x: 124, endPoint y: 60, distance: 685.1
click at [124, 60] on div "1. Query will be in a similar format to SQL with some exceptions Only SELECT , …" at bounding box center [490, 465] width 738 height 846
copy span "1. Query will be in a similar format to SQL with some exceptions Only SELECT , …"
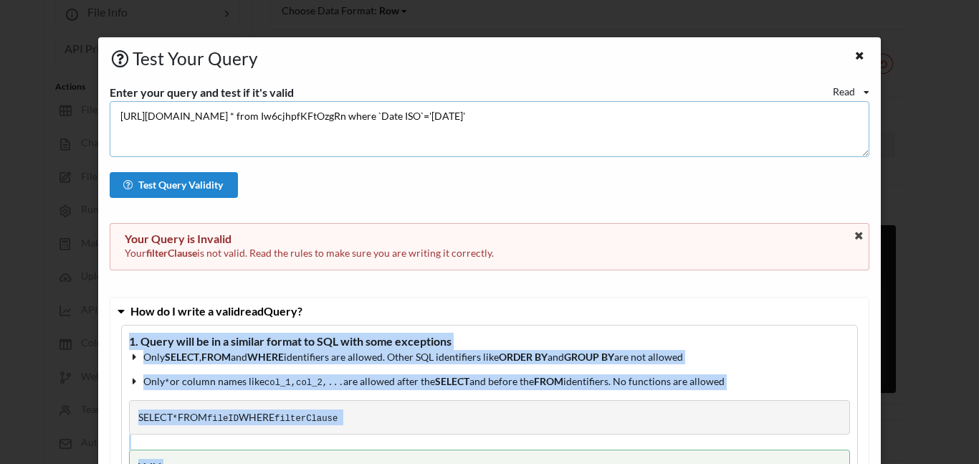
click at [237, 120] on textarea "https://api.apispreadsheets.com/data/Iw6cjhpfKFtOzgRn/?query=select * from Iw6c…" at bounding box center [490, 129] width 761 height 56
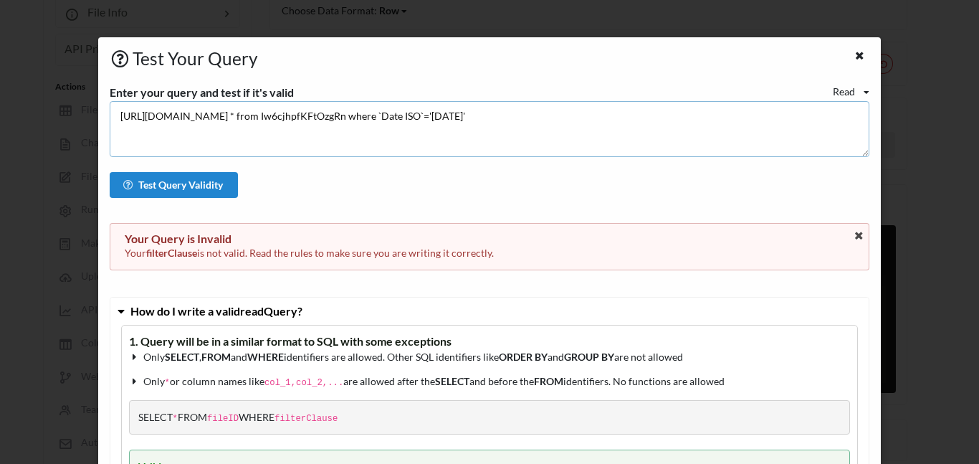
click at [237, 120] on textarea "https://api.apispreadsheets.com/data/Iw6cjhpfKFtOzgRn/?query=select * from Iw6c…" at bounding box center [490, 129] width 761 height 56
paste textarea "https://api.apispreadsheets.com/data/Iw6cjhpfKFtOzgRn/?query=select * from Iw6c…"
type textarea "https://api.apispreadsheets.com/data/Iw6cjhpfKFtOzgRn/?query=select * from Iw6c…"
click at [169, 186] on button "Test Query Validity" at bounding box center [174, 185] width 129 height 26
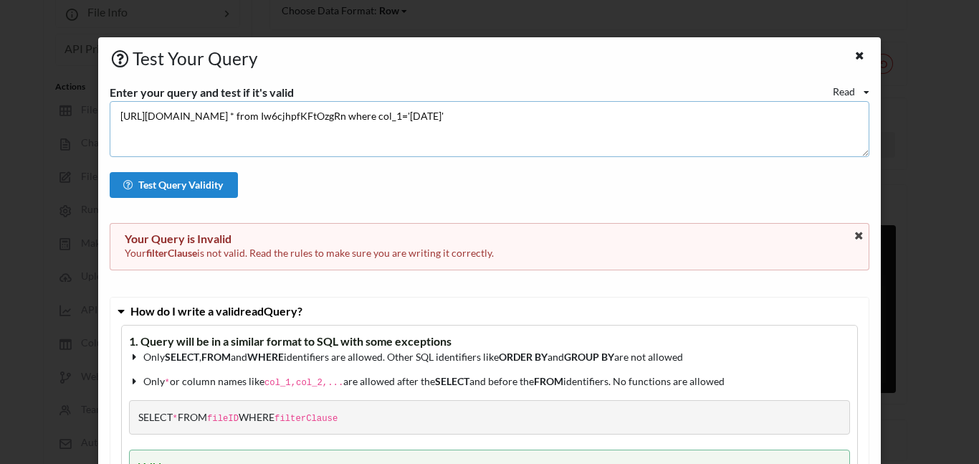
click at [611, 112] on textarea "https://api.apispreadsheets.com/data/Iw6cjhpfKFtOzgRn/?query=select * from Iw6c…" at bounding box center [490, 129] width 761 height 56
paste textarea "https://api.apispreadsheets.com/data/Iw6cjhpfKFtOzgRn/?query=select * from Iw6c…"
type textarea "https://api.apispreadsheets.com/data/Iw6cjhpfKFtOzgRn/?query=select * from Iw6c…"
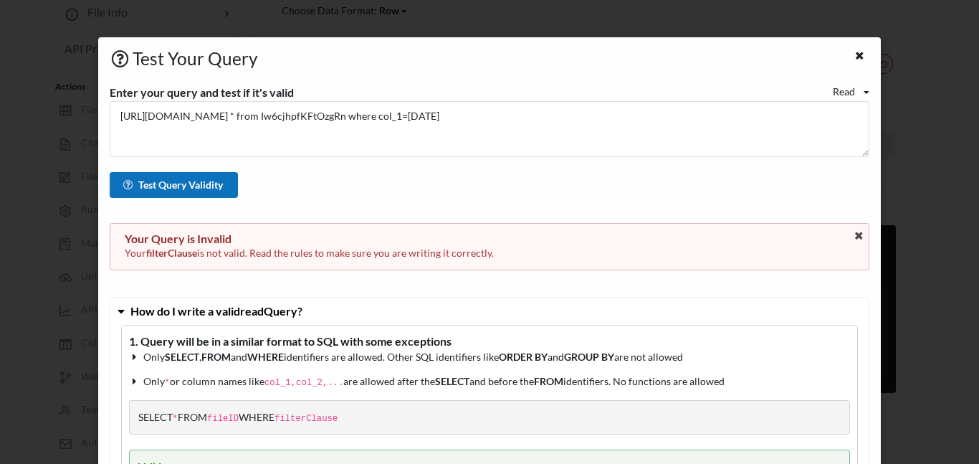
click at [187, 185] on button "Test Query Validity" at bounding box center [174, 185] width 129 height 26
click at [565, 113] on textarea "https://api.apispreadsheets.com/data/Iw6cjhpfKFtOzgRn/?query=select * from Iw6c…" at bounding box center [490, 129] width 761 height 56
paste textarea "https://api.apispreadsheets.com/data/Iw6cjhpfKFtOzgRn/?query=select * from Iw6c…"
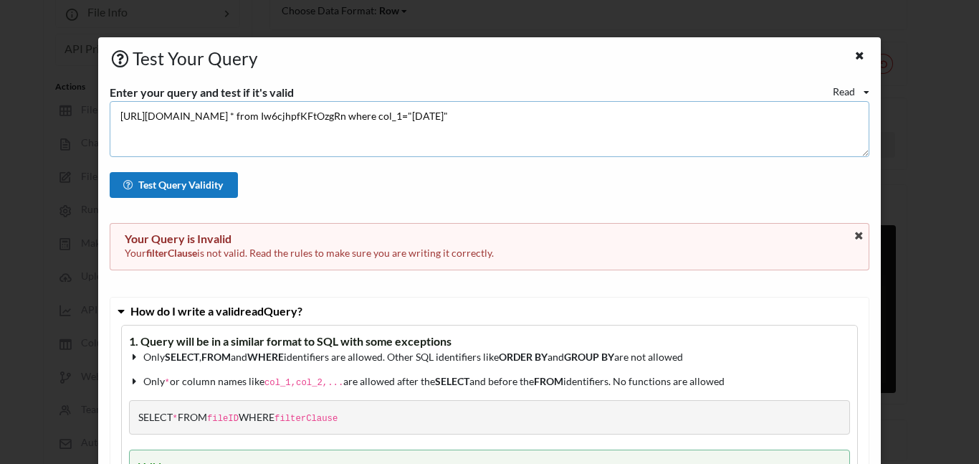
type textarea "https://api.apispreadsheets.com/data/Iw6cjhpfKFtOzgRn/?query=select * from Iw6c…"
click at [167, 180] on button "Test Query Validity" at bounding box center [174, 185] width 129 height 26
click at [319, 115] on textarea "https://api.apispreadsheets.com/data/Iw6cjhpfKFtOzgRn/?query=select * from Iw6c…" at bounding box center [490, 129] width 761 height 56
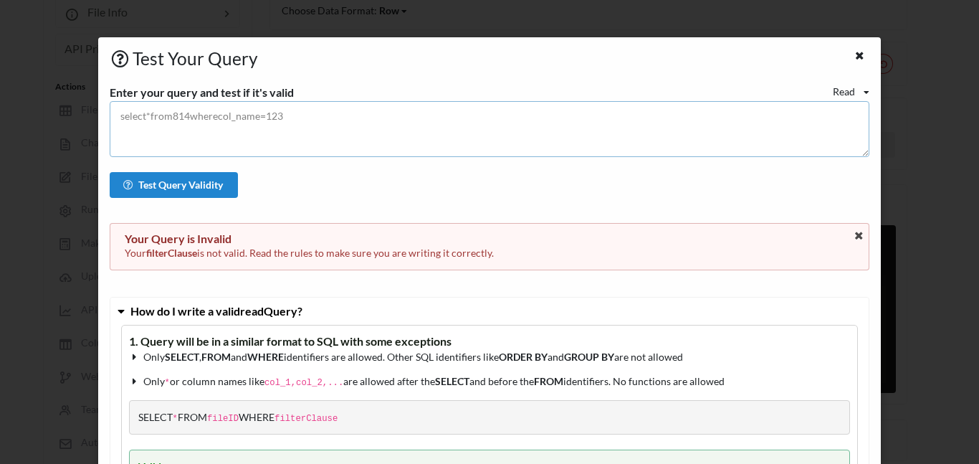
paste textarea "https://api.apispreadsheets.com/data/Iw6cjhpfKFtOzgRn/?query=select%20*%20from%…"
type textarea "https://api.apispreadsheets.com/data/Iw6cjhpfKFtOzgRn/?query=select%20*%20from%…"
click at [156, 186] on button "Test Query Validity" at bounding box center [174, 185] width 129 height 26
click at [509, 123] on textarea "https://api.apispreadsheets.com/data/Iw6cjhpfKFtOzgRn/?query=select%20*%20from%…" at bounding box center [490, 129] width 761 height 56
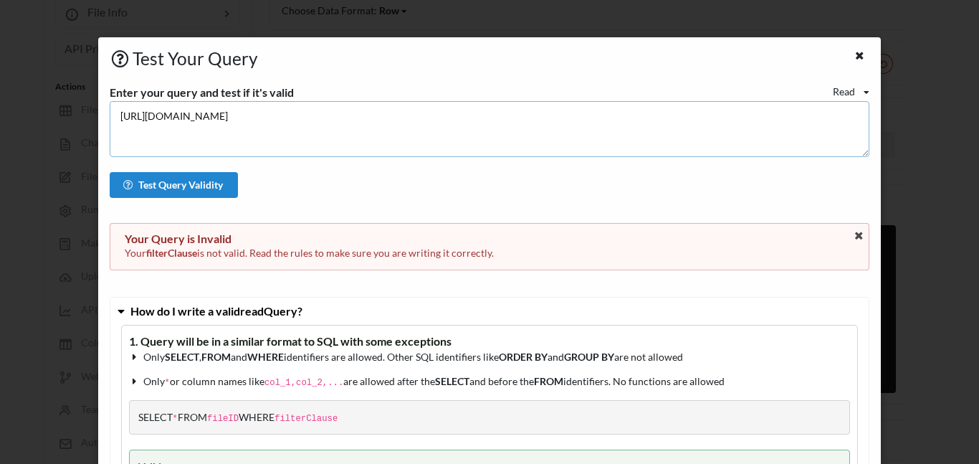
click at [509, 123] on textarea "https://api.apispreadsheets.com/data/Iw6cjhpfKFtOzgRn/?query=select%20*%20from%…" at bounding box center [490, 129] width 761 height 56
paste textarea "https://api.apispreadsheets.com/data/Iw6cjhpfKFtOzgRn/?query=select%20*%20from%…"
type textarea "https://api.apispreadsheets.com/data/Iw6cjhpfKFtOzgRn/?query=select%20*%20from%…"
click at [209, 191] on button "Test Query Validity" at bounding box center [174, 185] width 129 height 26
click at [864, 89] on icon at bounding box center [867, 92] width 6 height 9
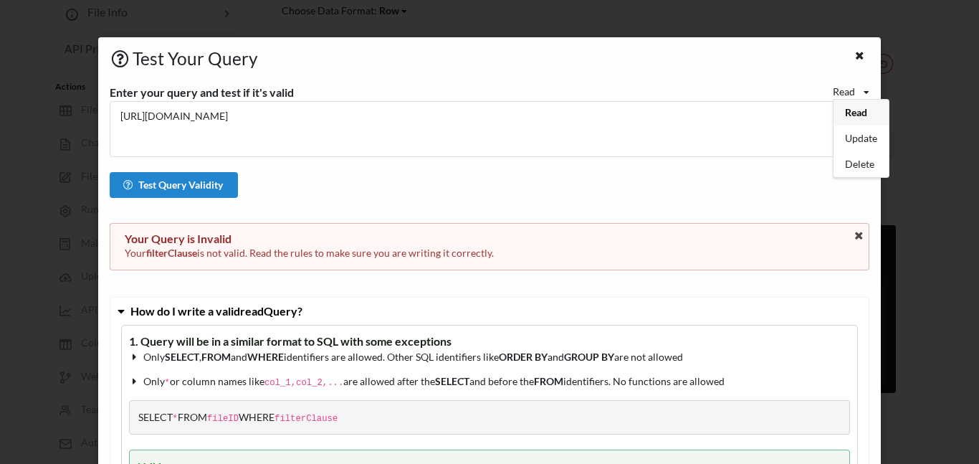
click at [857, 90] on div "Read Read Update Delete" at bounding box center [851, 91] width 37 height 15
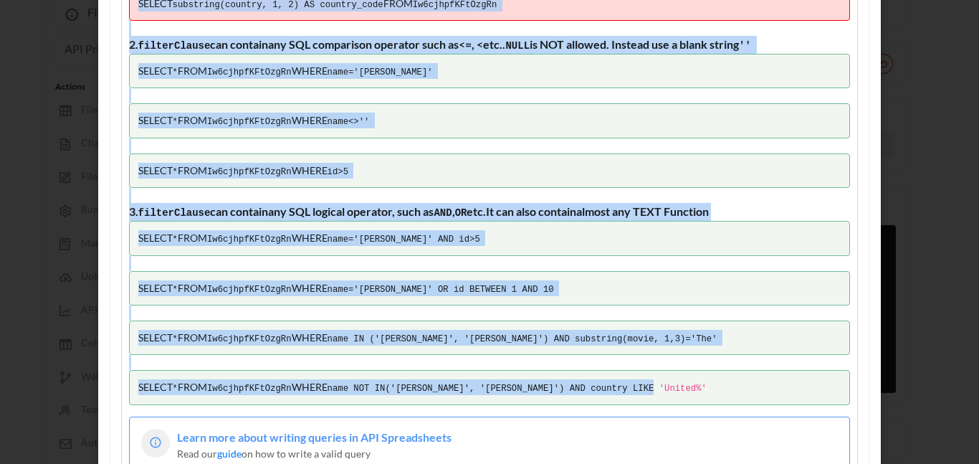
scroll to position [685, 0]
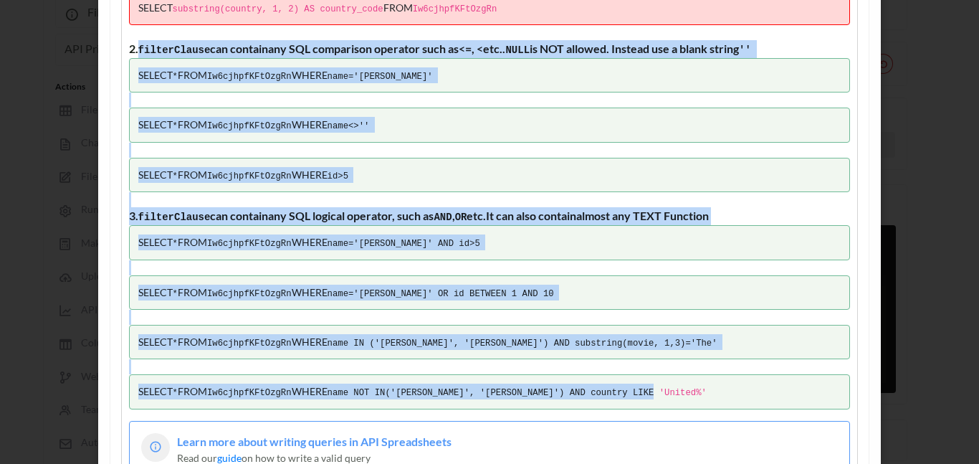
drag, startPoint x: 662, startPoint y: 347, endPoint x: 138, endPoint y: 30, distance: 613.0
click at [138, 30] on div "1. Query will be in a similar format to SQL with some exceptions Only SELECT , …" at bounding box center [490, 63] width 738 height 846
copy div "filterClause can contain any SQL comparison operator such as <=, < etc. . NULL …"
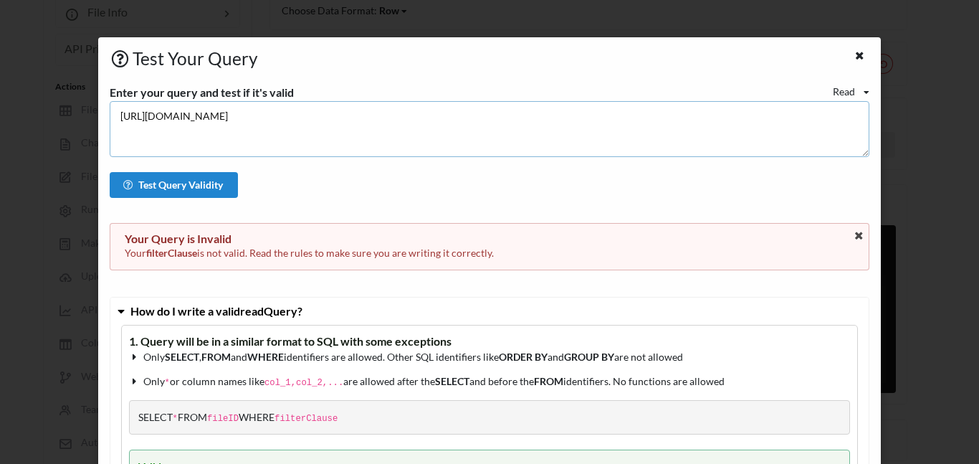
click at [232, 121] on textarea "https://api.apispreadsheets.com/data/Iw6cjhpfKFtOzgRn/?query=select%20*%20from%…" at bounding box center [490, 129] width 761 height 56
paste textarea "https://api.apispreadsheets.com/data/Iw6cjhpfKFtOzgRn/"
click at [150, 181] on button "Test Query Validity" at bounding box center [174, 185] width 129 height 26
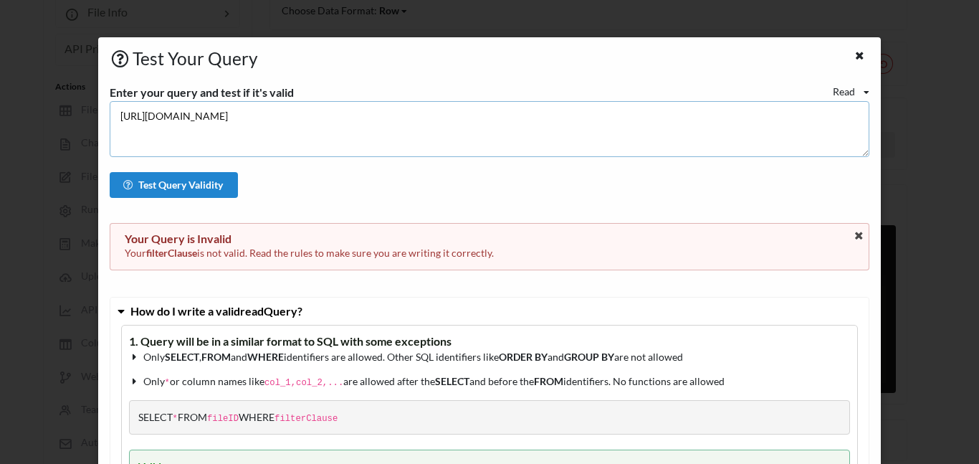
click at [149, 152] on textarea "https://api.apispreadsheets.com/data/Iw6cjhpfKFtOzgRn/" at bounding box center [490, 129] width 761 height 56
type textarea "https://api.apispreadsheets.com/data/Iw6cjhpfKFtOzgRn/"
click at [130, 185] on icon at bounding box center [129, 184] width 12 height 9
click at [854, 54] on icon at bounding box center [860, 54] width 12 height 10
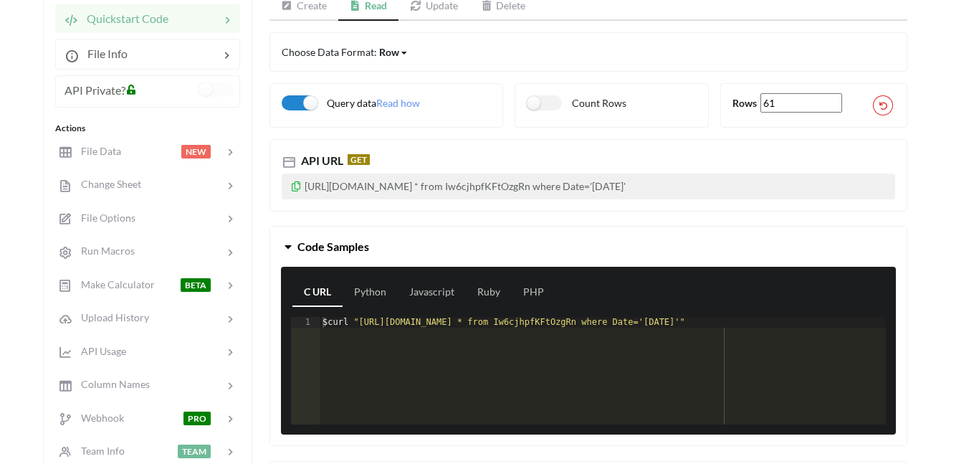
scroll to position [176, 0]
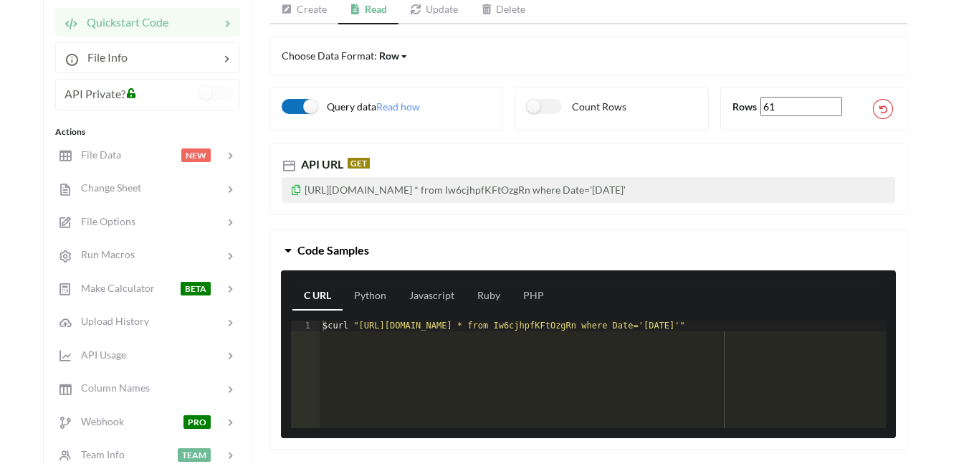
click at [309, 111] on label "Query data" at bounding box center [329, 106] width 95 height 15
click at [295, 184] on icon at bounding box center [296, 188] width 12 height 10
click at [295, 108] on label "Query data" at bounding box center [329, 106] width 95 height 15
checkbox input "true"
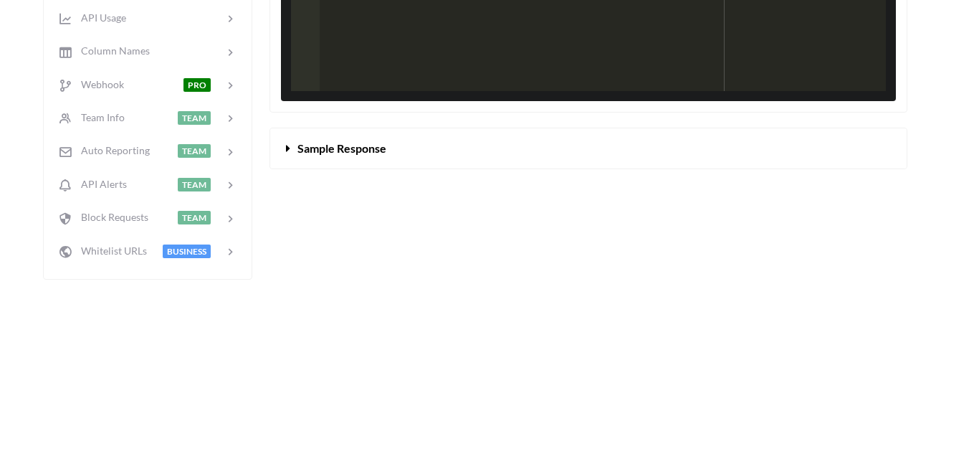
scroll to position [502, 0]
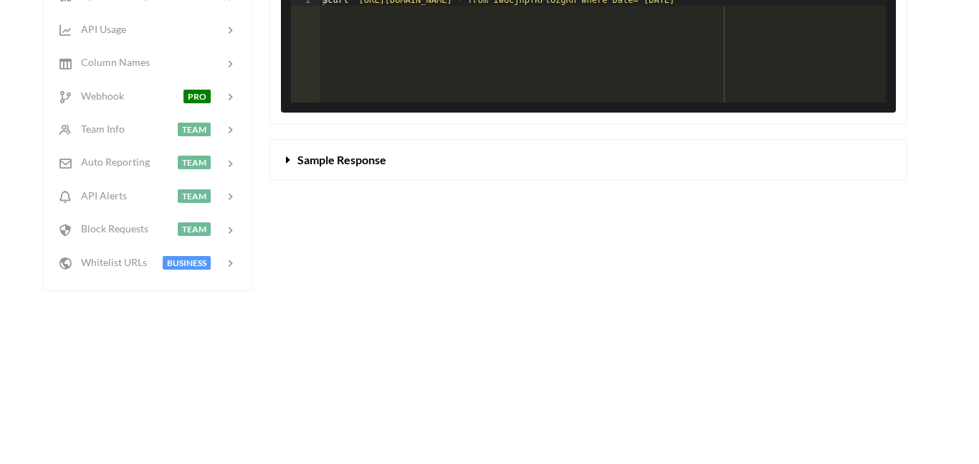
click at [302, 163] on span "Sample Response" at bounding box center [342, 160] width 89 height 14
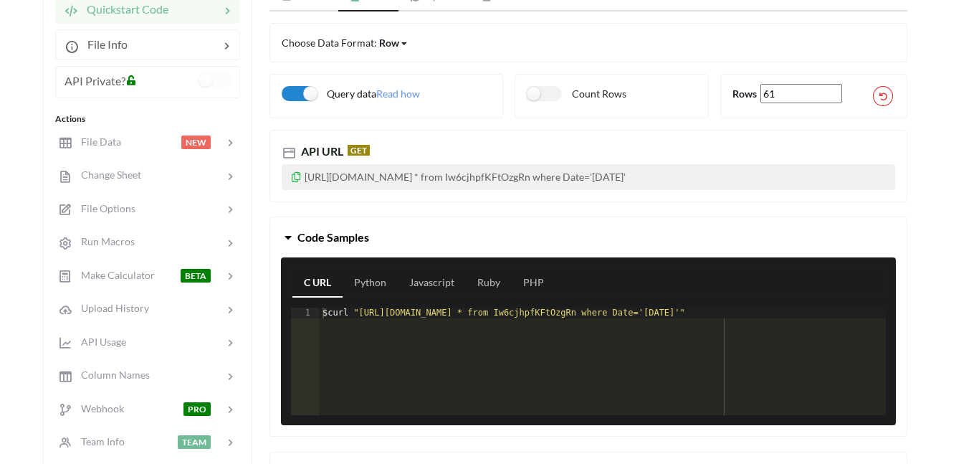
scroll to position [200, 0]
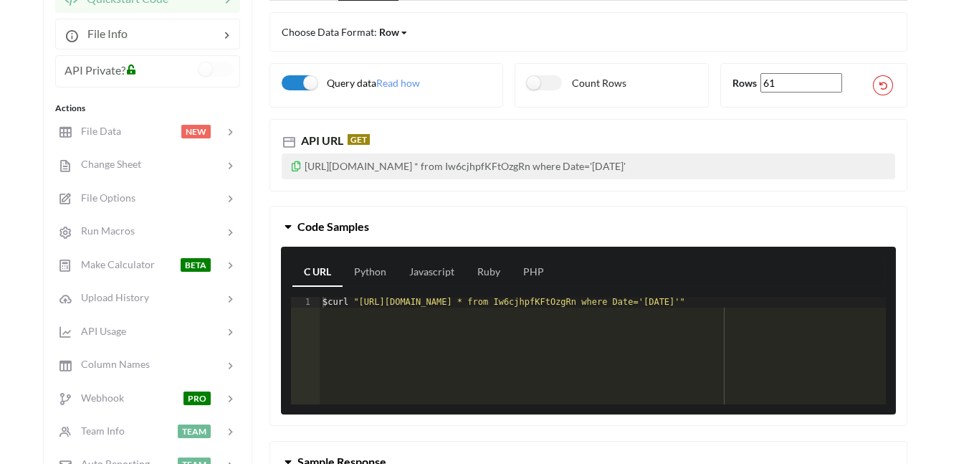
click at [298, 163] on icon at bounding box center [296, 164] width 12 height 10
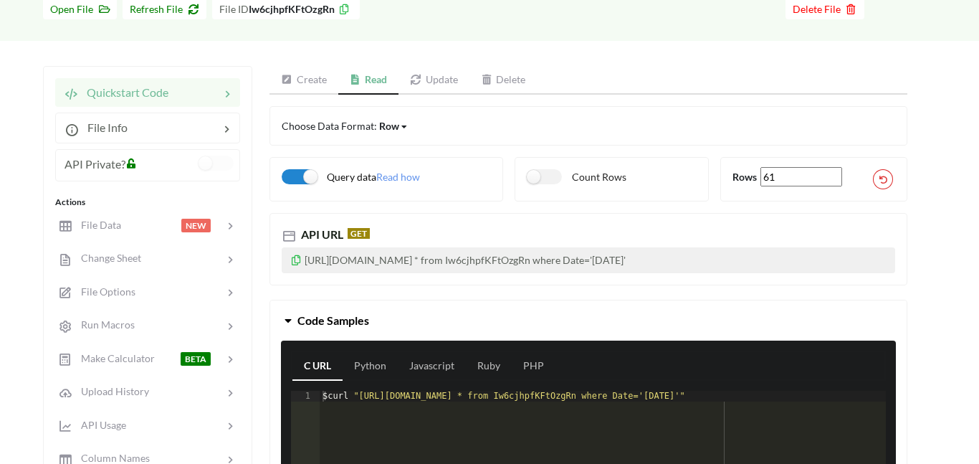
scroll to position [108, 0]
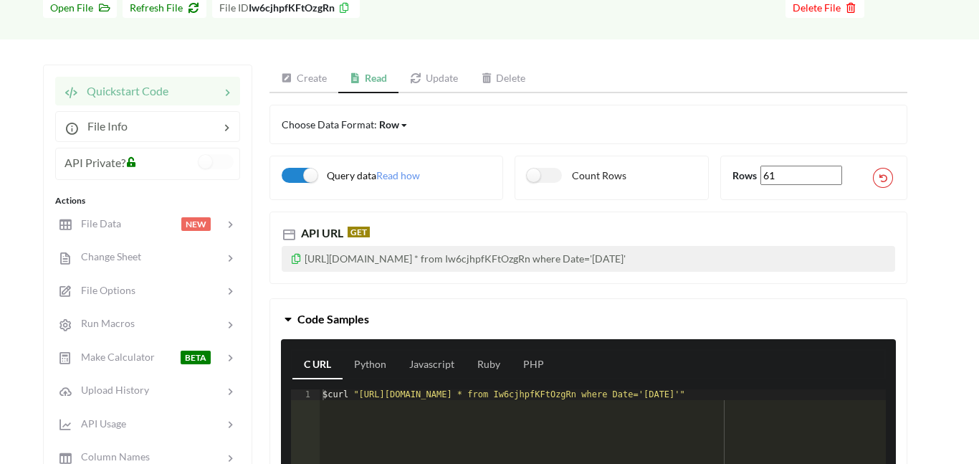
click at [428, 76] on link "Update" at bounding box center [434, 79] width 71 height 29
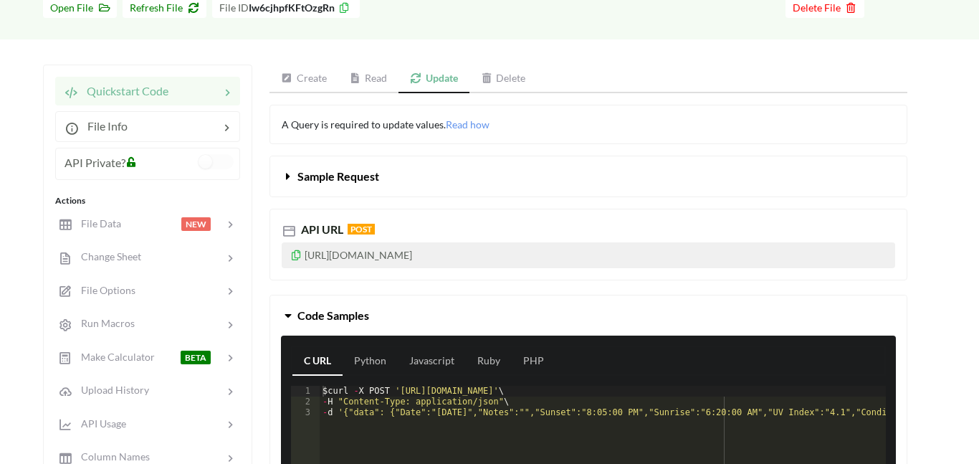
click at [369, 82] on link "Read" at bounding box center [368, 79] width 61 height 29
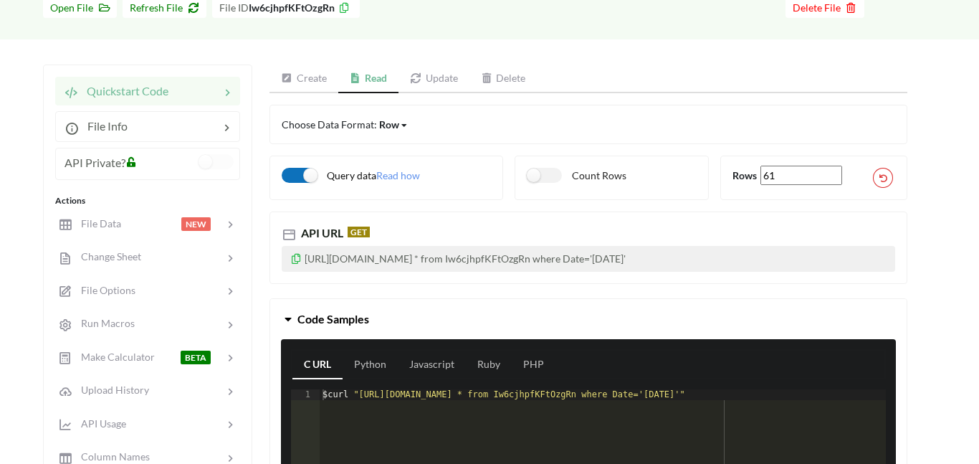
click at [306, 171] on label "Query data" at bounding box center [329, 175] width 95 height 15
checkbox input "false"
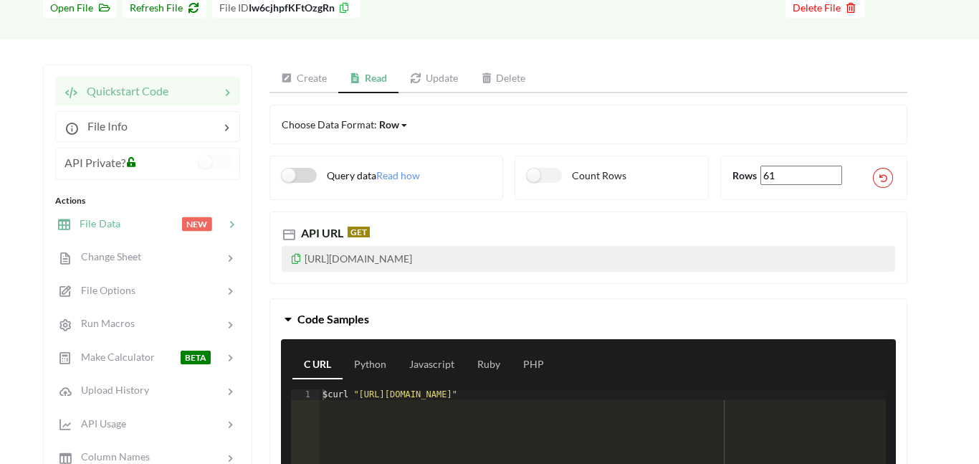
scroll to position [0, 0]
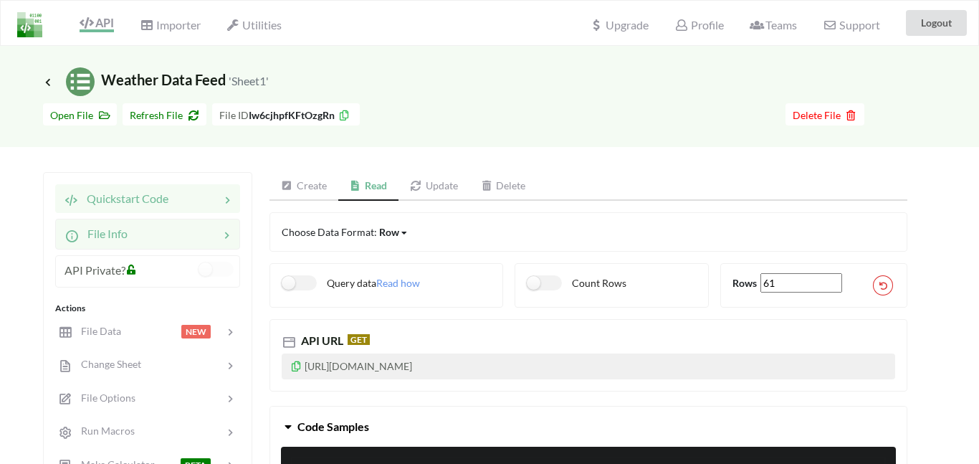
click at [117, 229] on span "File Info" at bounding box center [103, 234] width 49 height 14
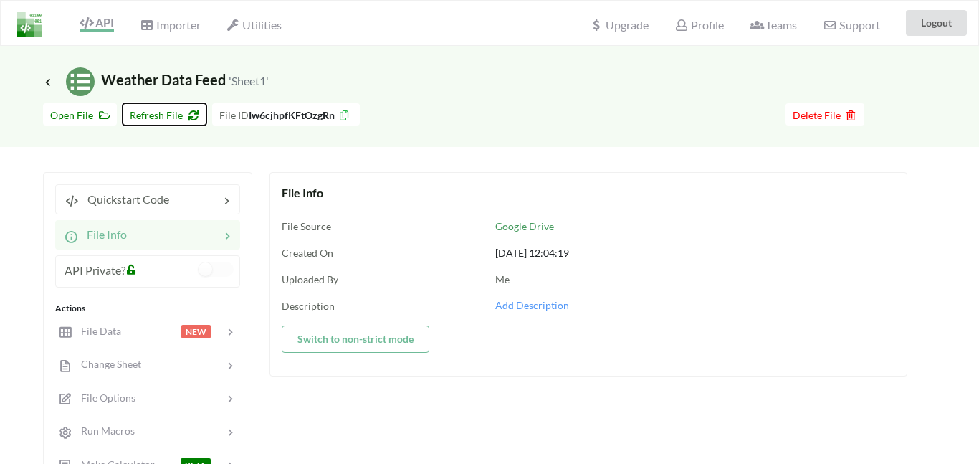
click at [170, 112] on span "Refresh File" at bounding box center [165, 115] width 70 height 12
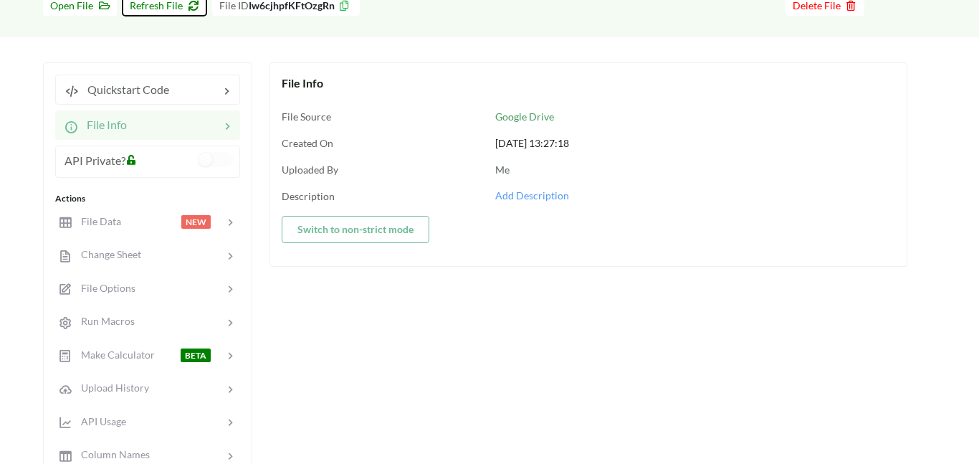
scroll to position [109, 0]
click at [105, 217] on span "File Data" at bounding box center [95, 222] width 49 height 12
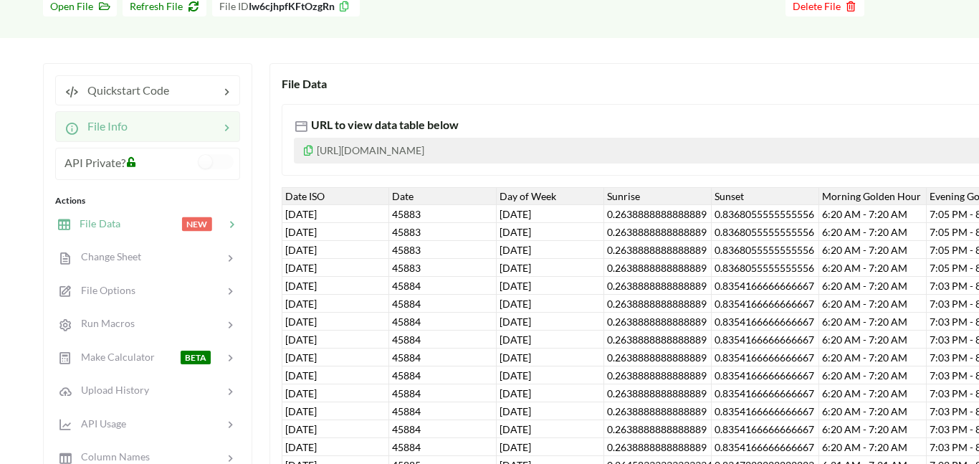
click at [99, 123] on span "File Info" at bounding box center [103, 126] width 49 height 14
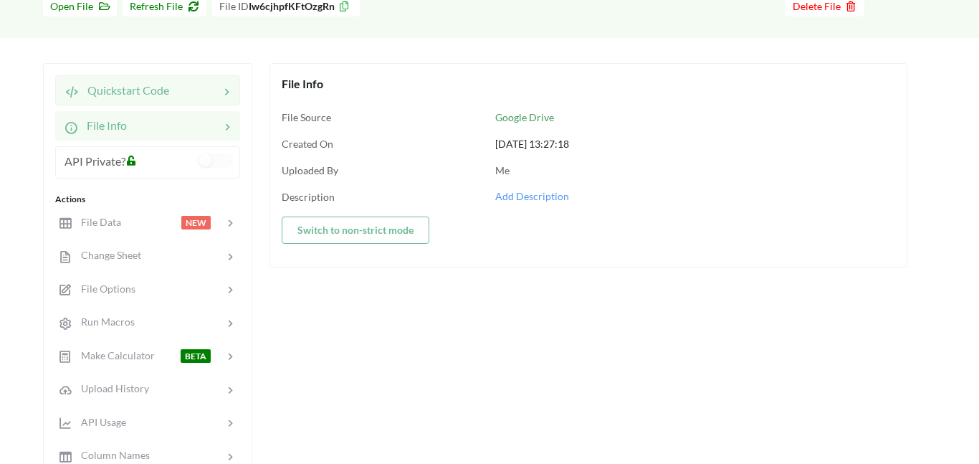
click at [114, 87] on span "Quickstart Code" at bounding box center [124, 90] width 90 height 14
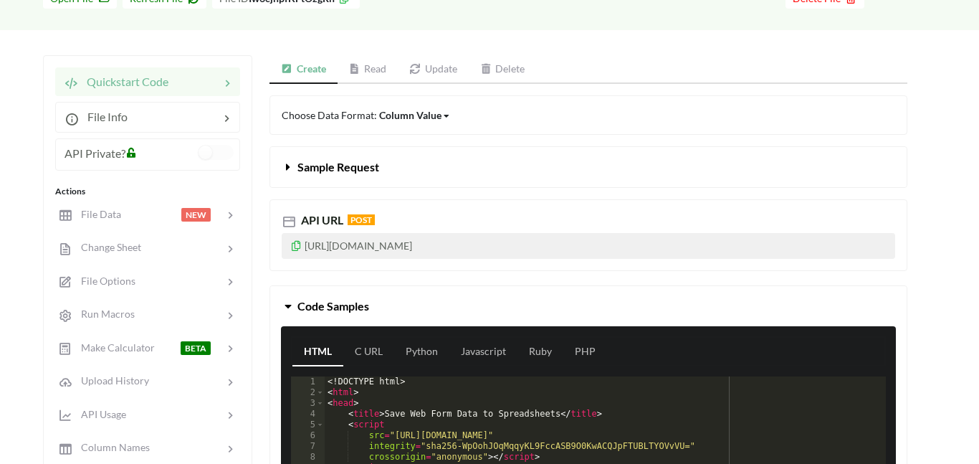
scroll to position [119, 0]
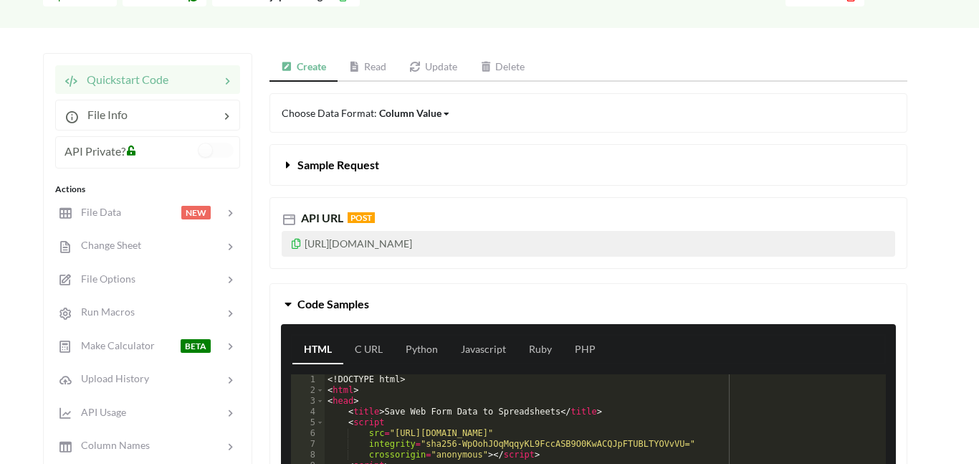
click at [409, 119] on div "Column Value" at bounding box center [410, 112] width 62 height 15
click at [407, 115] on div "Column Value" at bounding box center [410, 112] width 62 height 15
click at [304, 161] on span "Sample Request" at bounding box center [339, 165] width 82 height 14
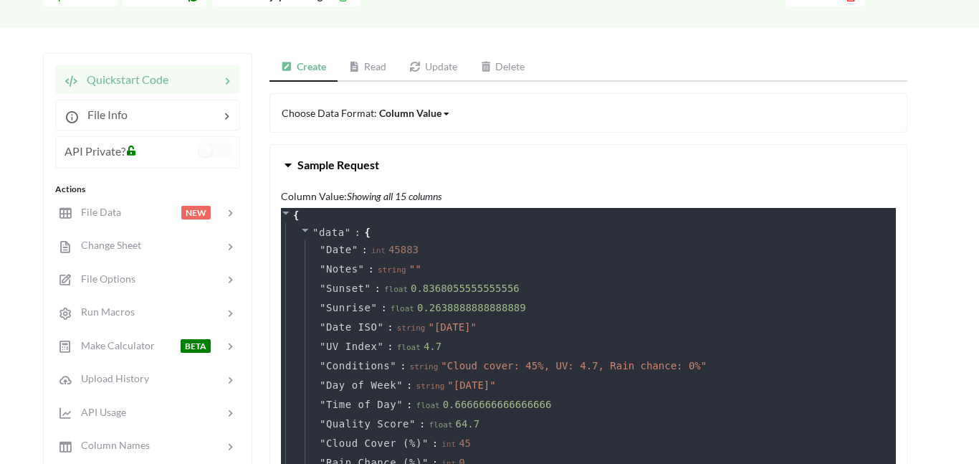
click at [304, 161] on span "Sample Request" at bounding box center [339, 165] width 82 height 14
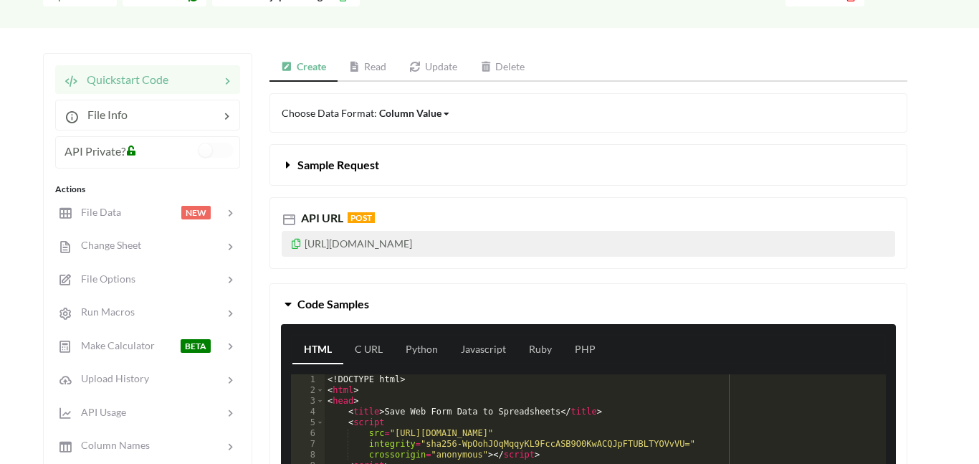
click at [371, 61] on link "Read" at bounding box center [368, 67] width 61 height 29
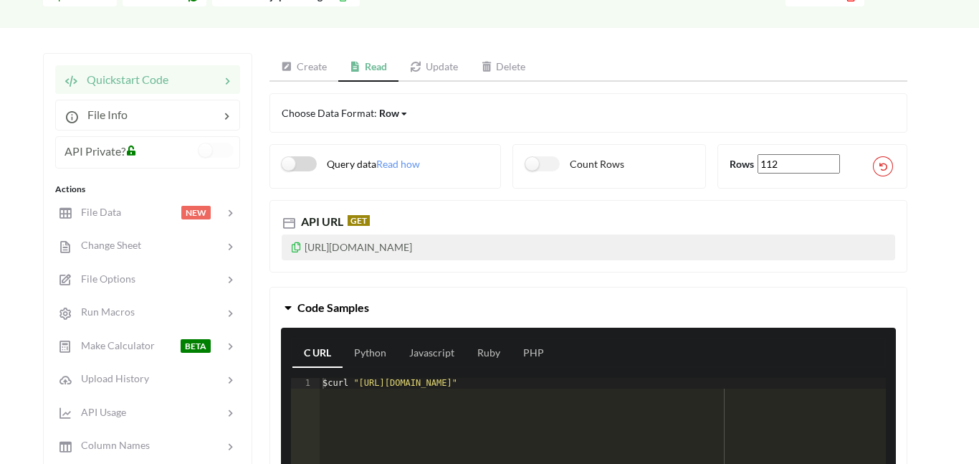
click at [297, 163] on label "Query data" at bounding box center [329, 163] width 95 height 15
checkbox input "true"
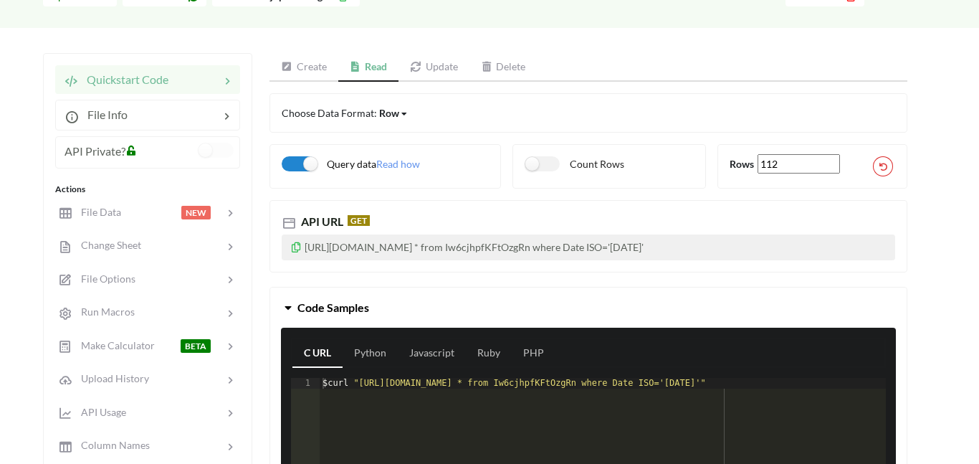
click at [294, 247] on icon at bounding box center [296, 245] width 12 height 10
click at [120, 211] on div at bounding box center [150, 212] width 61 height 16
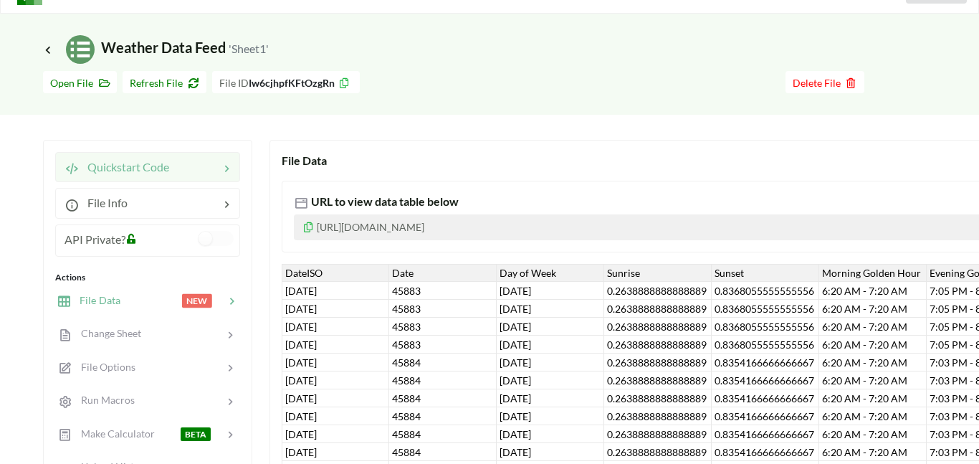
scroll to position [32, 0]
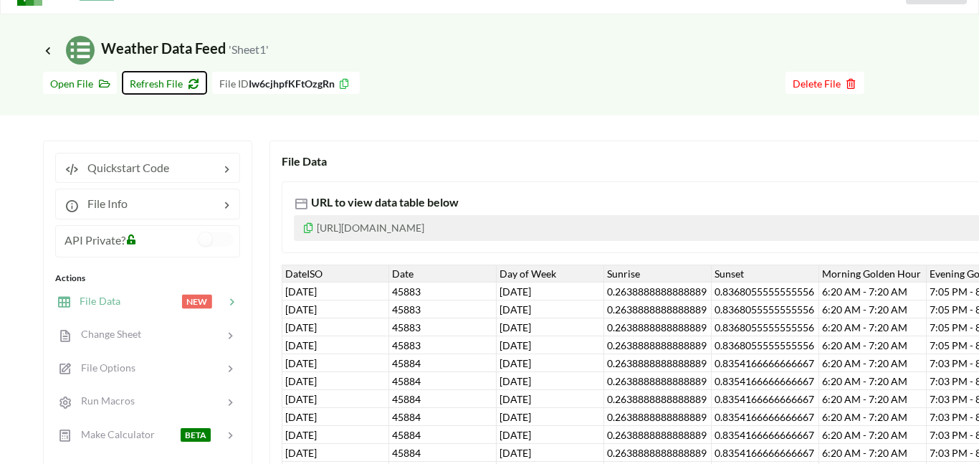
click at [158, 84] on span "Refresh File" at bounding box center [165, 83] width 70 height 12
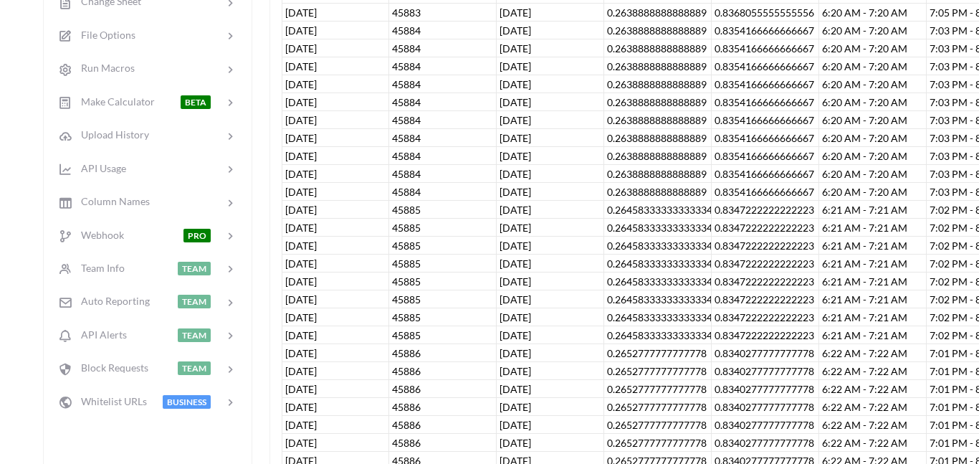
scroll to position [0, 0]
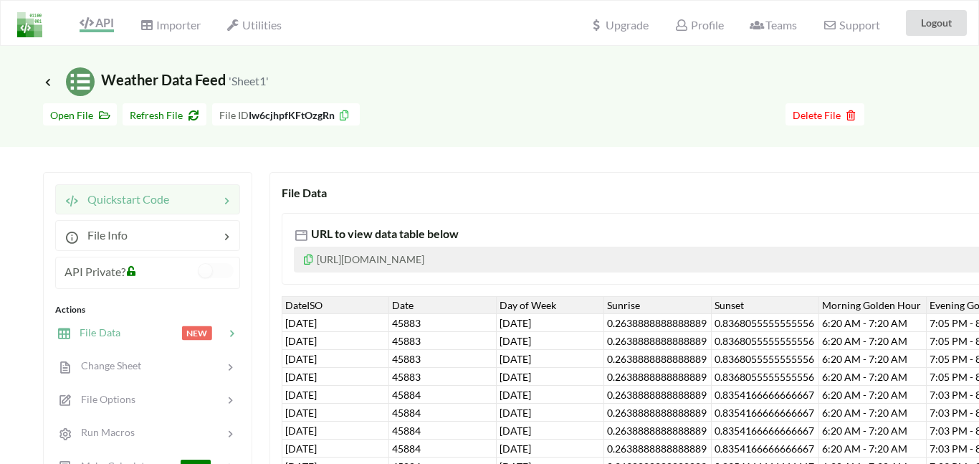
click at [134, 204] on span "Quickstart Code" at bounding box center [124, 199] width 90 height 14
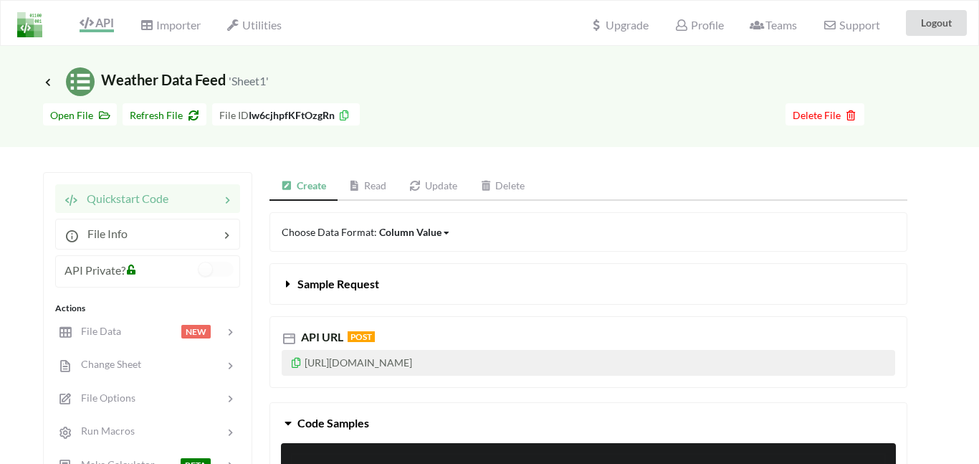
click at [365, 187] on link "Read" at bounding box center [368, 186] width 61 height 29
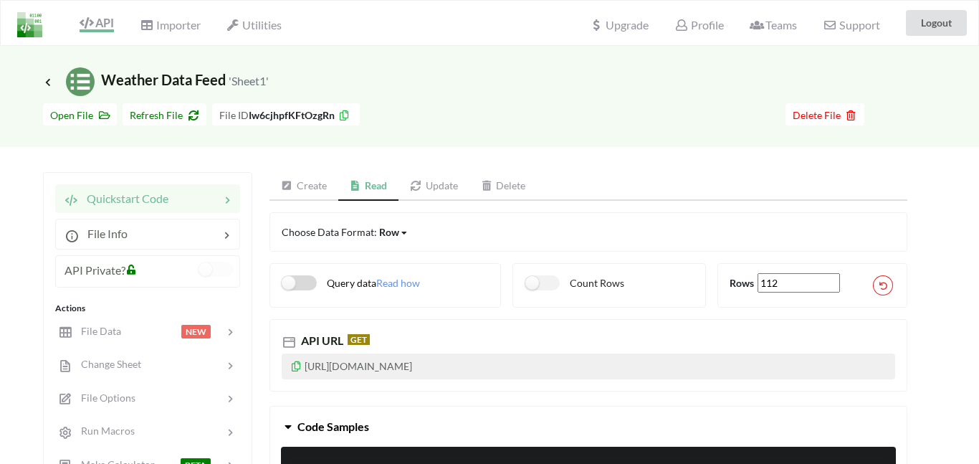
click at [287, 287] on label "Query data" at bounding box center [329, 282] width 95 height 15
click at [294, 369] on icon at bounding box center [296, 364] width 12 height 10
click at [313, 283] on label "Query data" at bounding box center [329, 282] width 95 height 15
checkbox input "false"
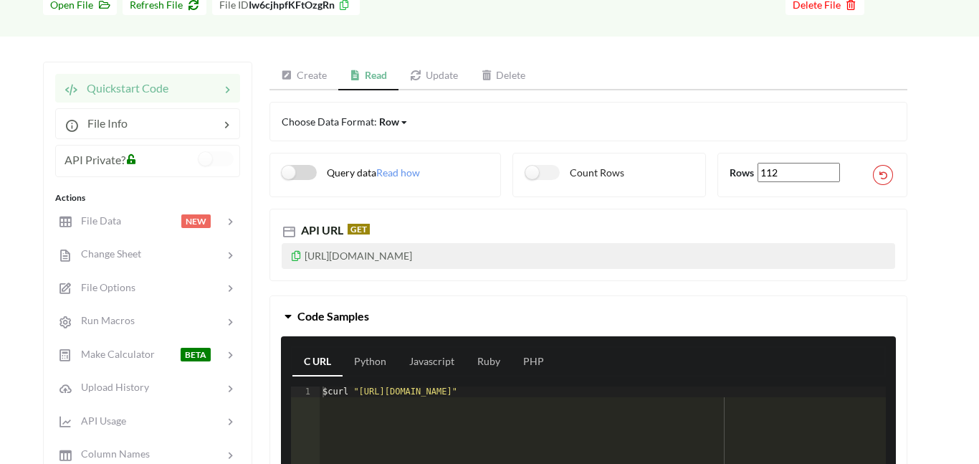
scroll to position [111, 0]
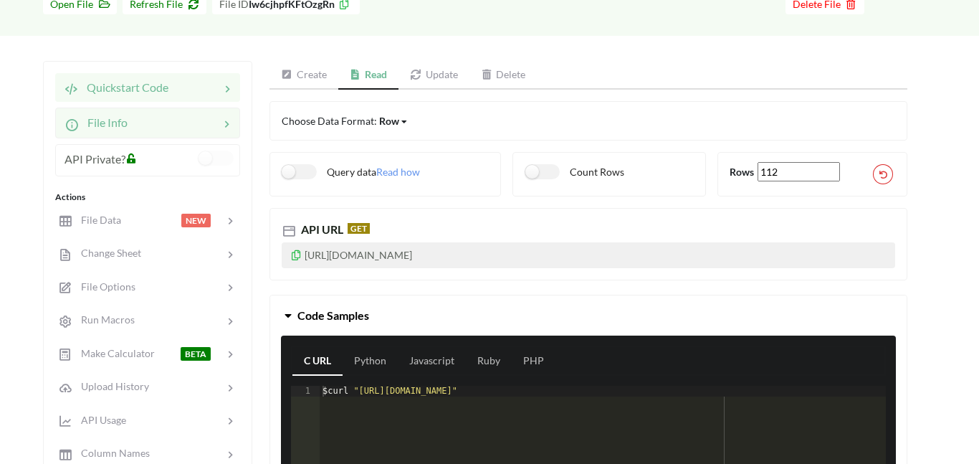
click at [171, 127] on div at bounding box center [174, 122] width 92 height 17
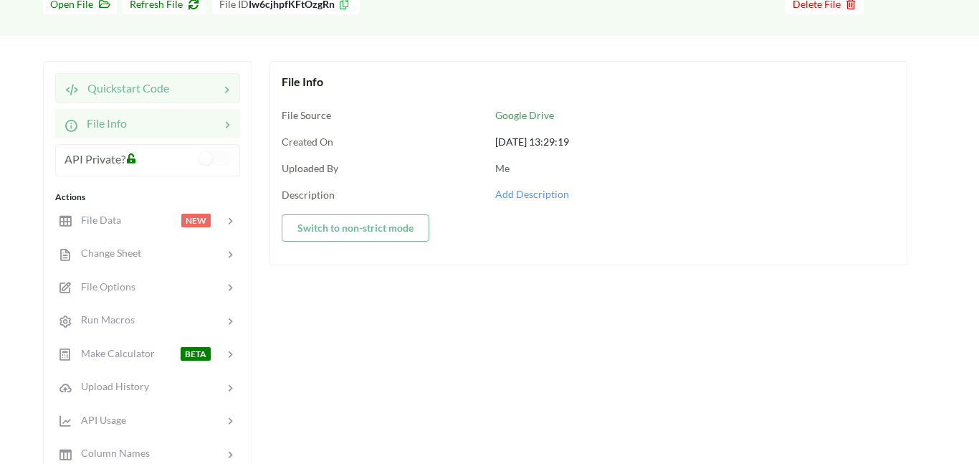
click at [127, 89] on span "Quickstart Code" at bounding box center [124, 88] width 90 height 14
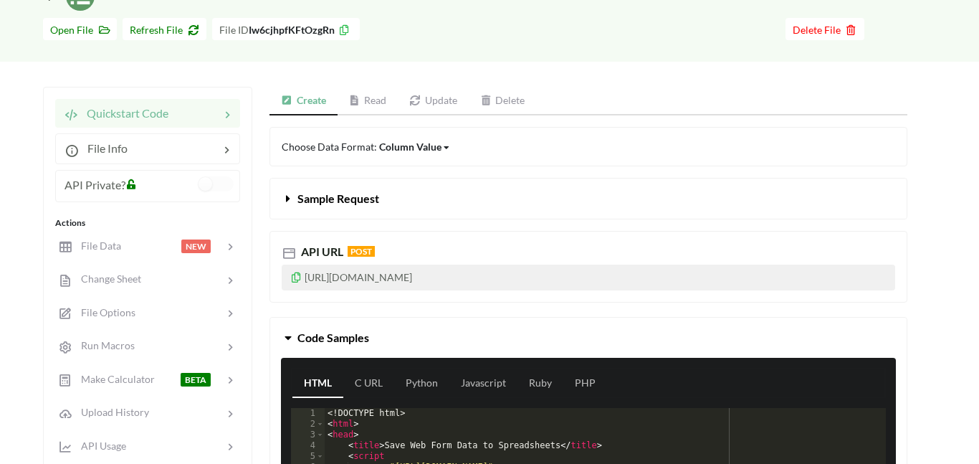
scroll to position [0, 0]
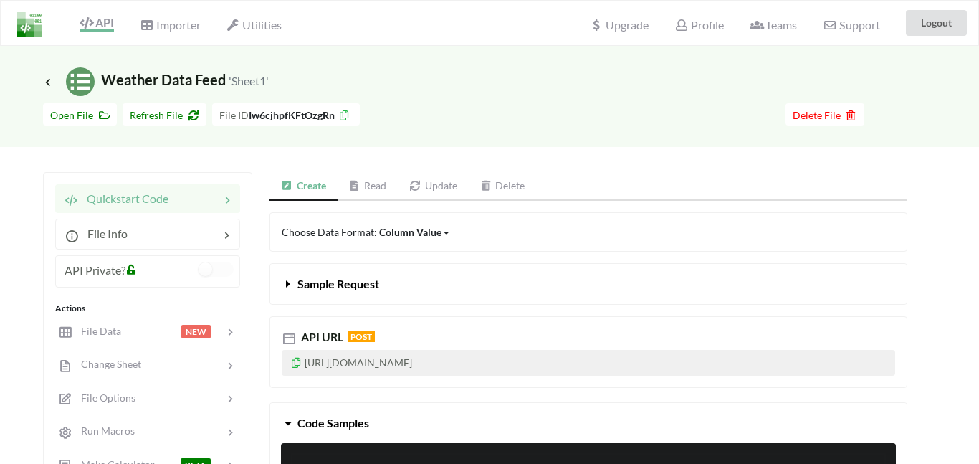
click at [345, 112] on icon at bounding box center [344, 113] width 12 height 10
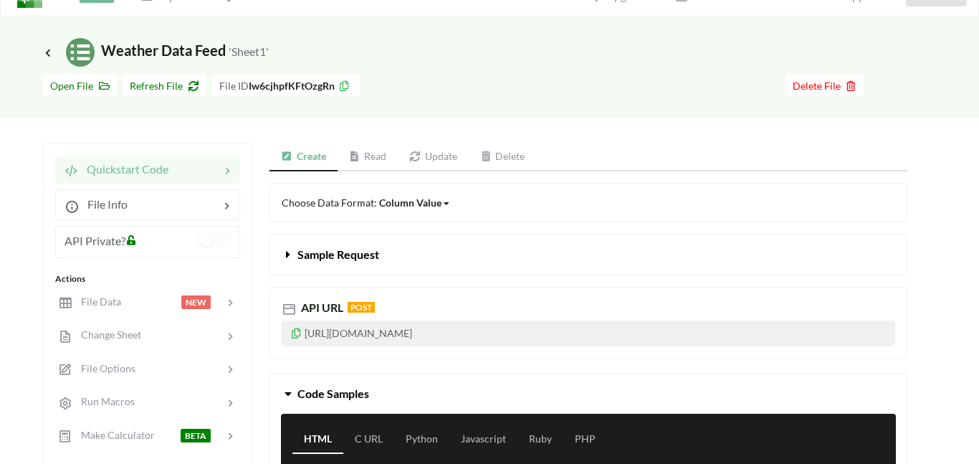
scroll to position [30, 0]
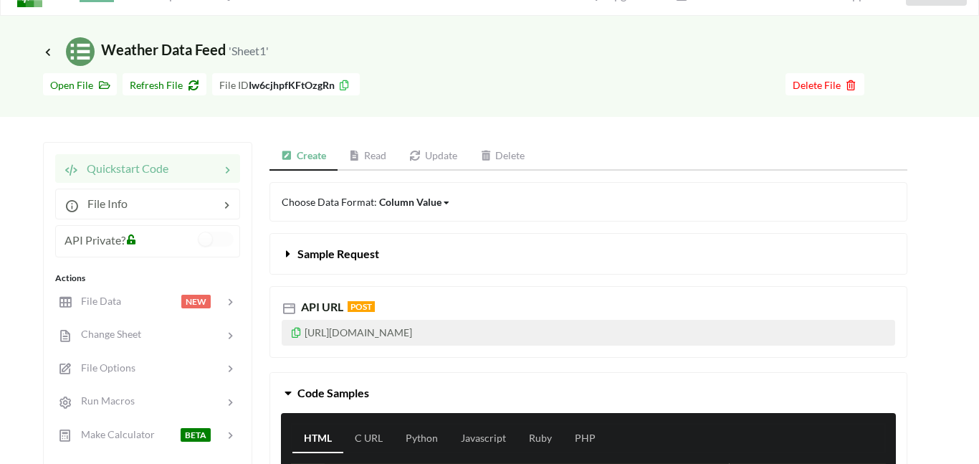
click at [376, 156] on link "Read" at bounding box center [368, 156] width 61 height 29
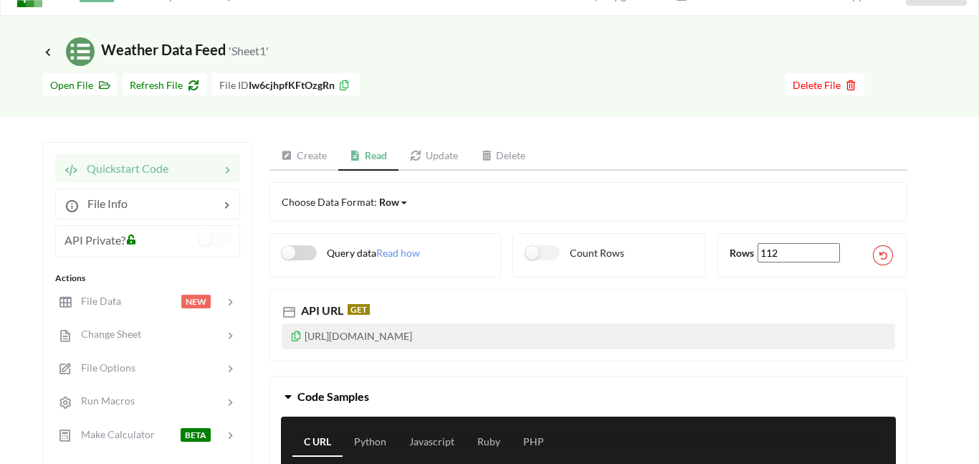
click at [290, 252] on label "Query data" at bounding box center [329, 252] width 95 height 15
checkbox input "true"
click at [289, 313] on icon at bounding box center [289, 312] width 14 height 14
click at [296, 336] on icon at bounding box center [296, 334] width 12 height 10
click at [133, 240] on icon at bounding box center [131, 237] width 12 height 10
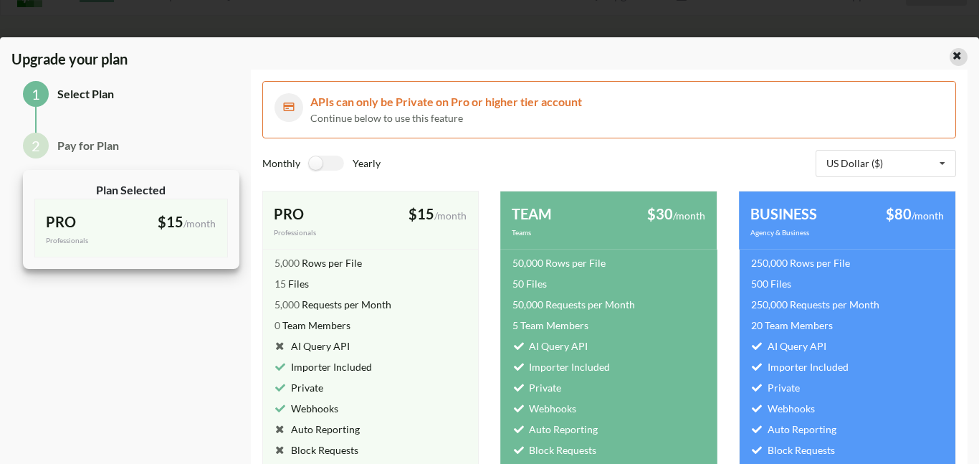
click at [951, 55] on icon at bounding box center [957, 54] width 12 height 10
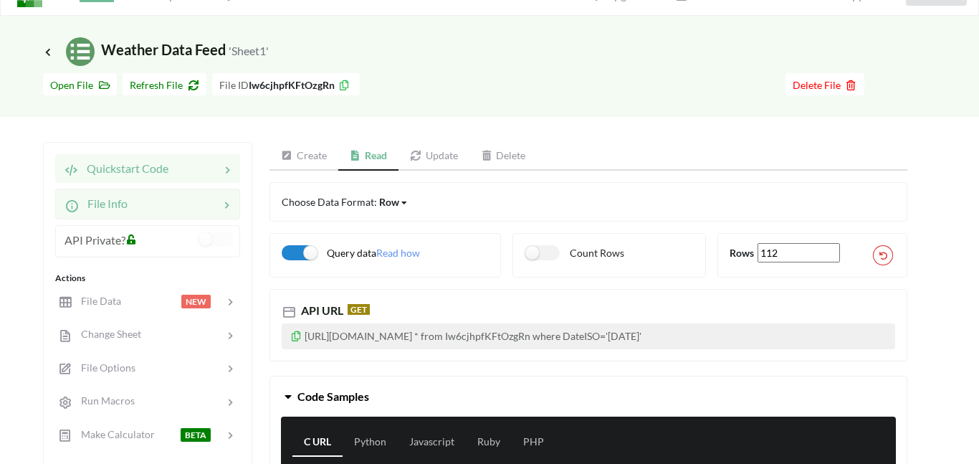
click at [192, 204] on div at bounding box center [174, 203] width 92 height 17
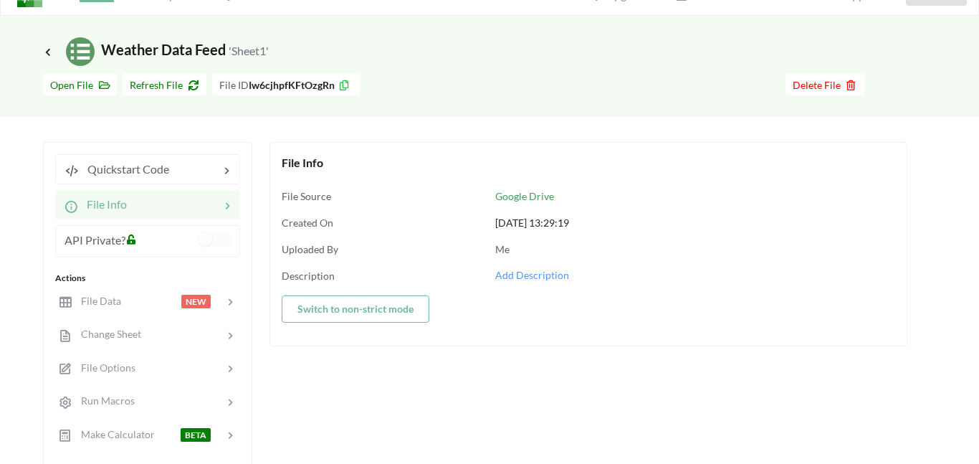
click at [344, 312] on button "Switch to non-strict mode" at bounding box center [356, 308] width 148 height 27
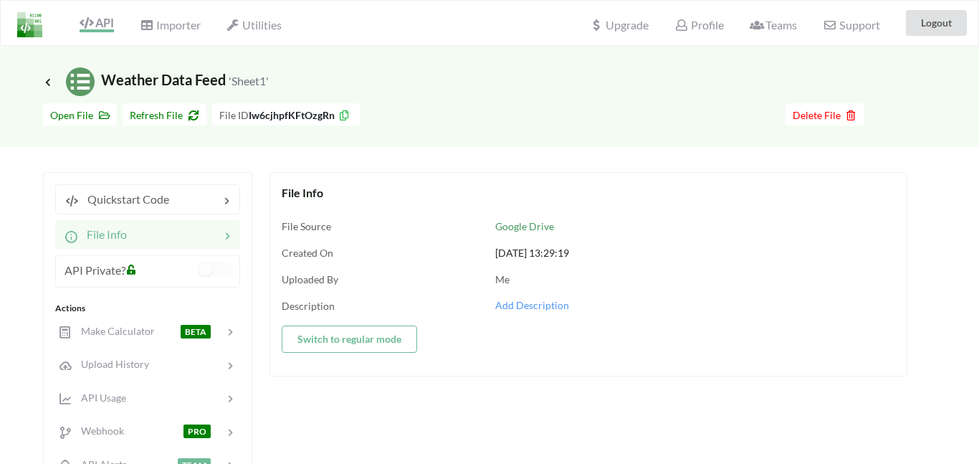
click at [135, 229] on div at bounding box center [173, 234] width 93 height 17
click at [137, 194] on span "Quickstart Code" at bounding box center [124, 199] width 90 height 14
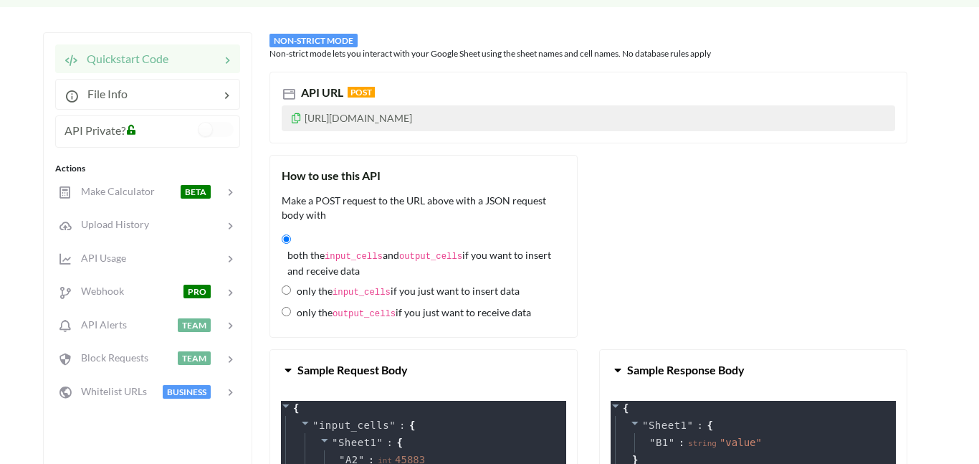
scroll to position [139, 0]
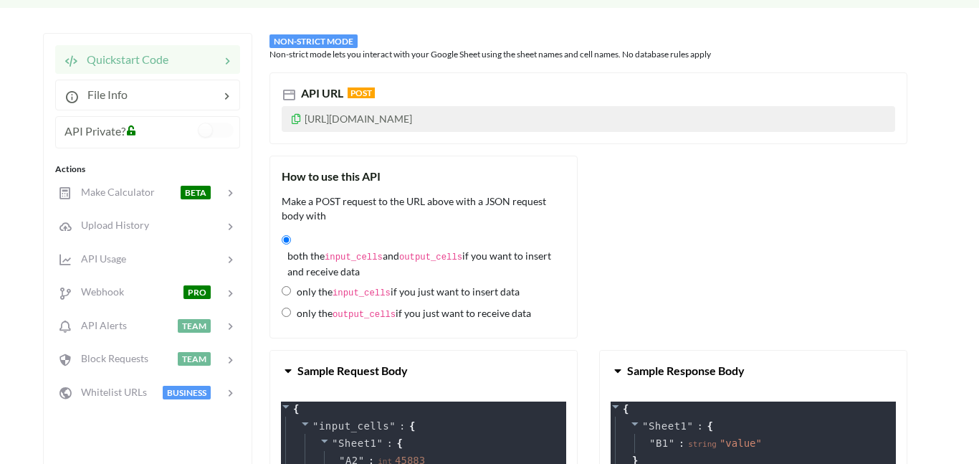
drag, startPoint x: 548, startPoint y: 315, endPoint x: 282, endPoint y: 179, distance: 297.9
click at [282, 179] on div "How to use this API Make a POST request to the URL above with a JSON request bo…" at bounding box center [424, 247] width 308 height 183
copy div "How to use this API Make a POST request to the URL above with a JSON request bo…"
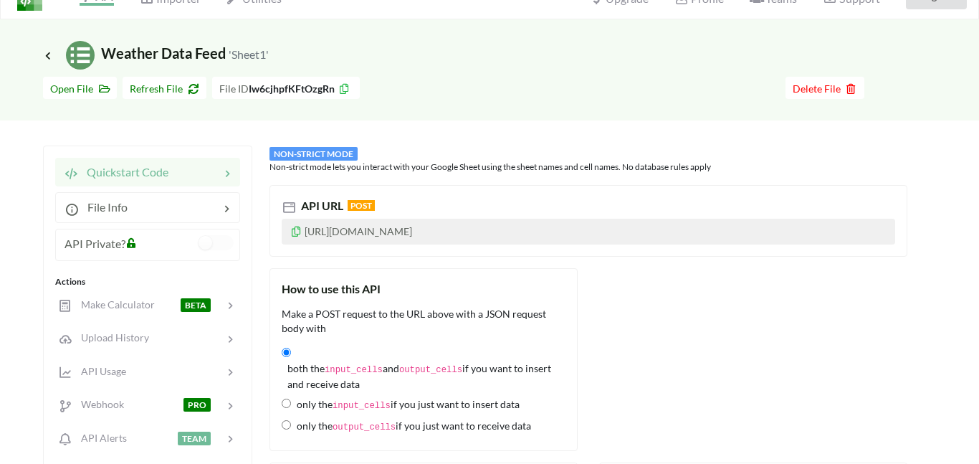
scroll to position [27, 0]
click at [153, 176] on span "Quickstart Code" at bounding box center [123, 171] width 90 height 14
click at [128, 206] on div at bounding box center [174, 206] width 92 height 17
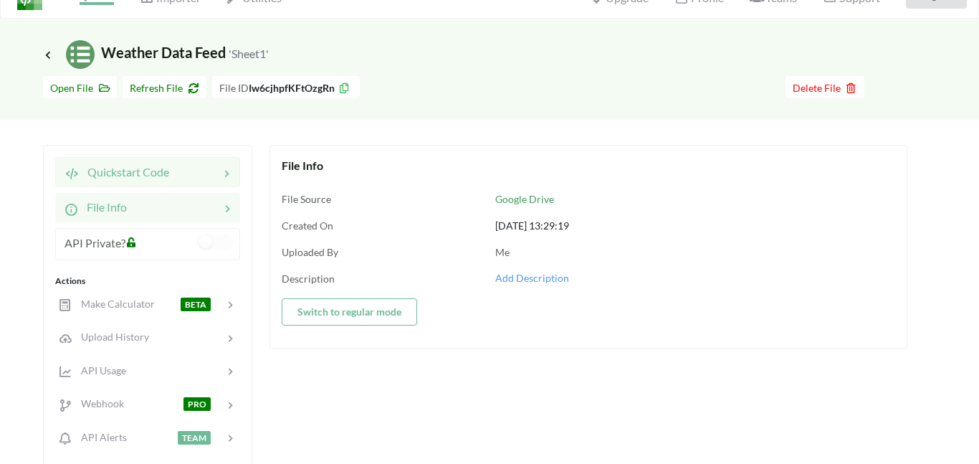
click at [113, 175] on span "Quickstart Code" at bounding box center [124, 172] width 90 height 14
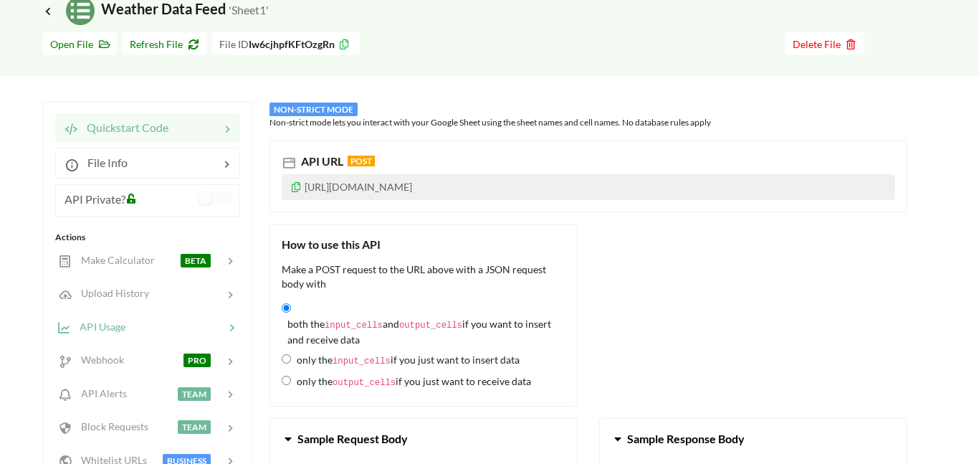
scroll to position [63, 0]
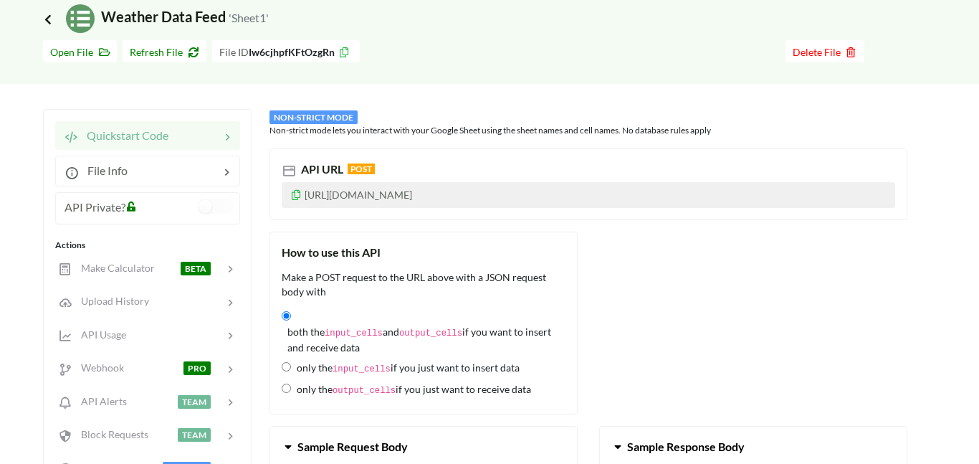
click at [50, 22] on icon at bounding box center [48, 18] width 13 height 11
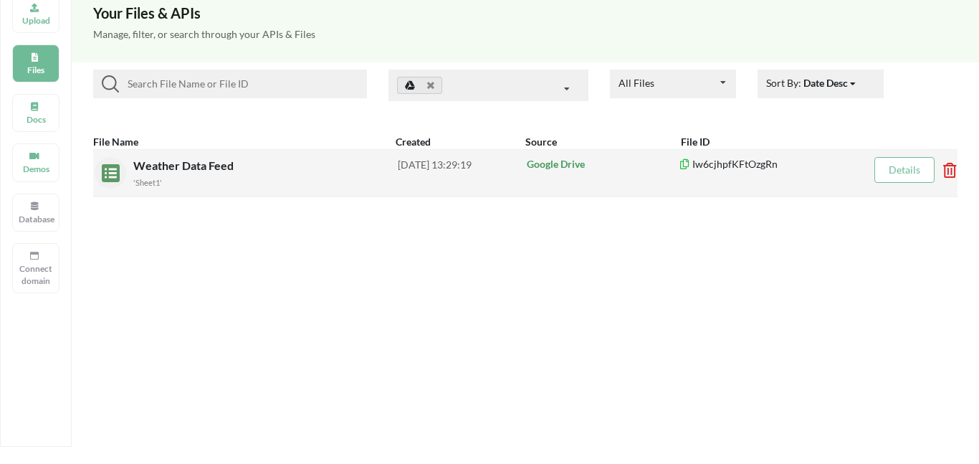
click at [376, 166] on div "Weather Data Feed 'Sheet1'" at bounding box center [265, 173] width 265 height 32
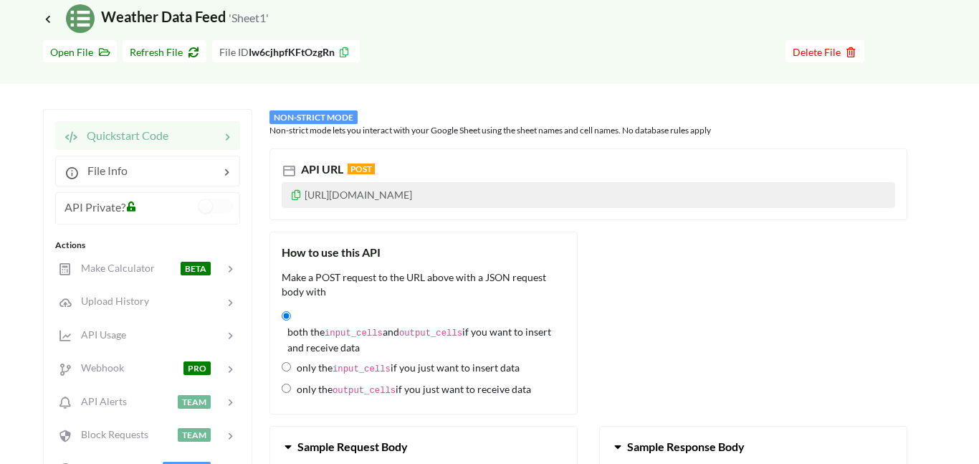
click at [296, 196] on icon at bounding box center [296, 193] width 12 height 10
